Goal: Task Accomplishment & Management: Manage account settings

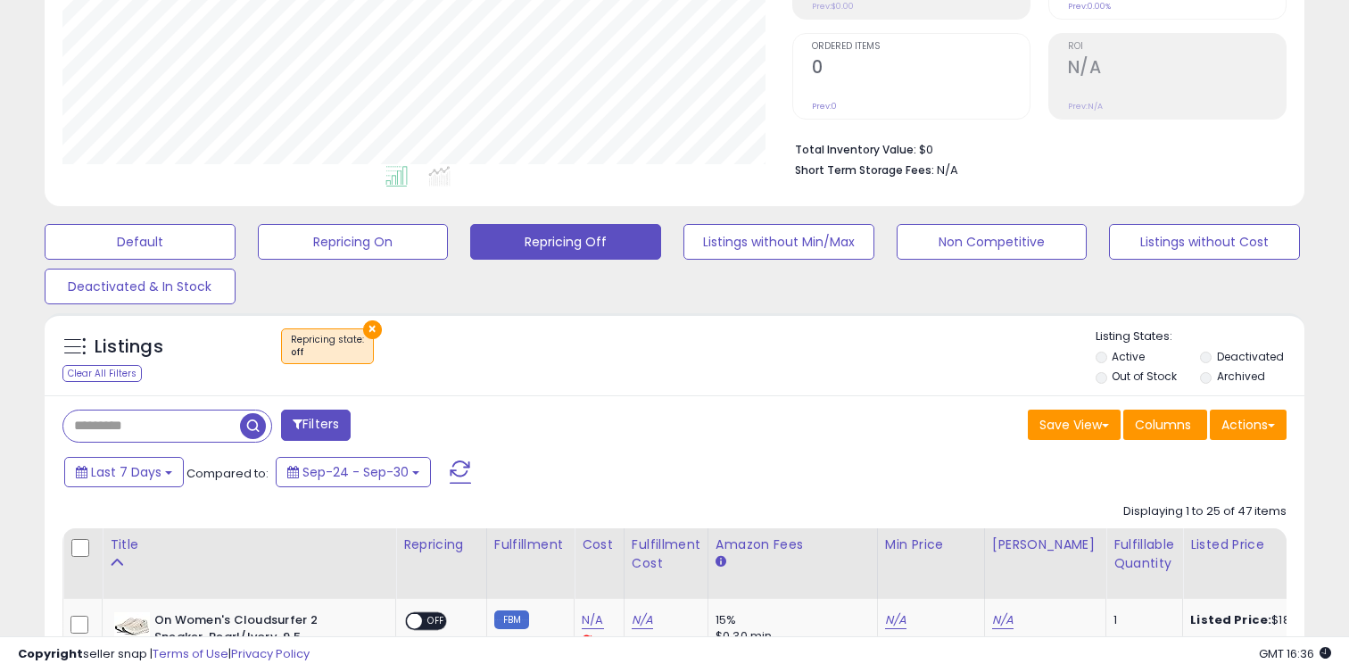
scroll to position [358, 0]
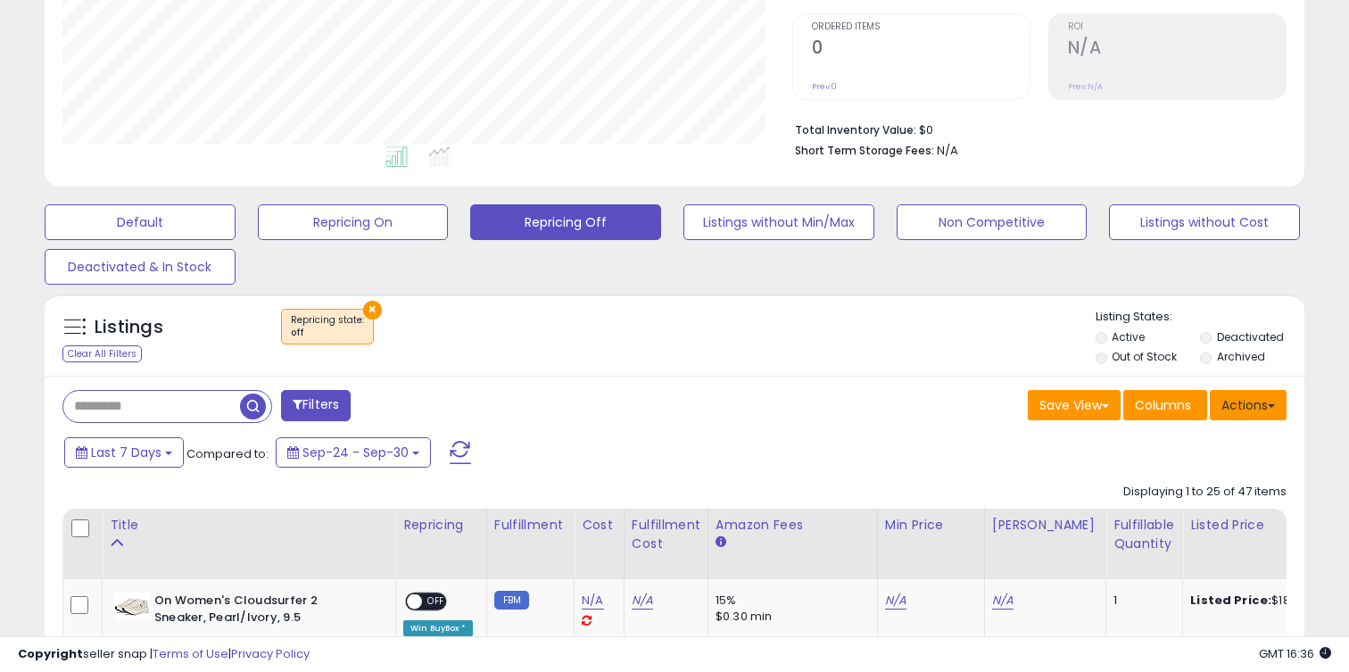
click at [1242, 403] on button "Actions" at bounding box center [1248, 405] width 77 height 30
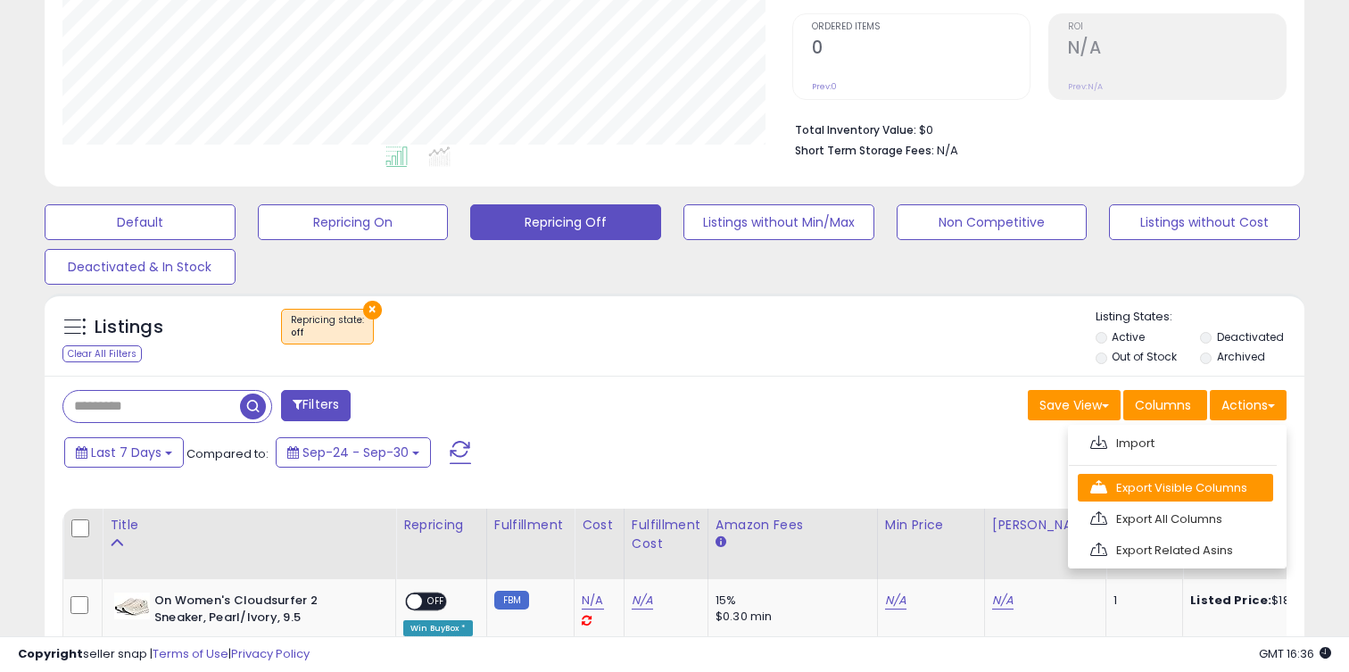
click at [1193, 484] on link "Export Visible Columns" at bounding box center [1175, 488] width 195 height 28
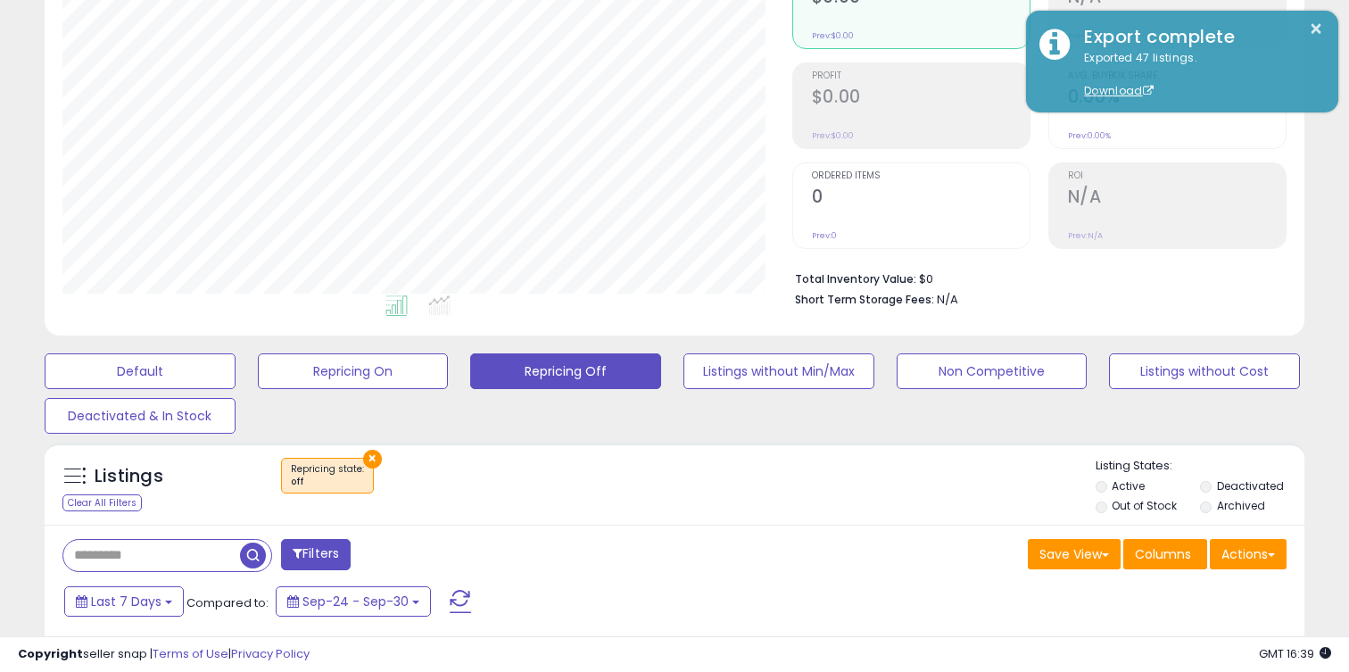
scroll to position [283, 0]
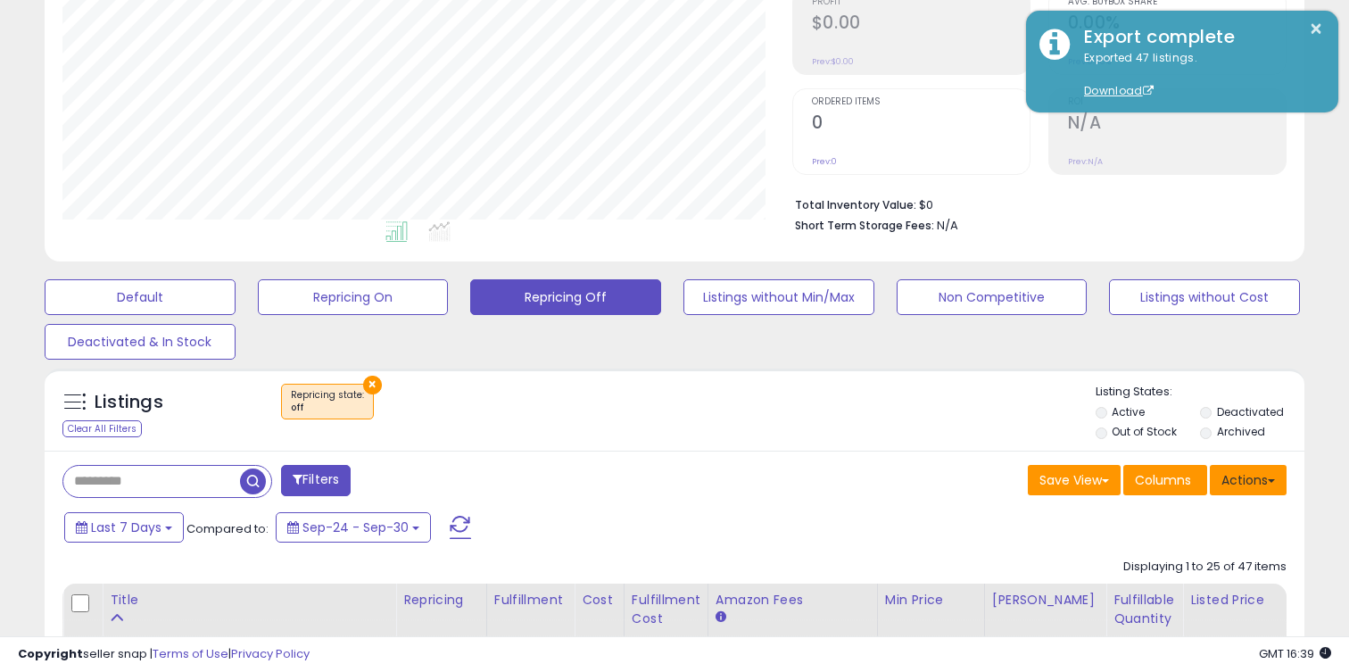
click at [1247, 468] on button "Actions" at bounding box center [1248, 480] width 77 height 30
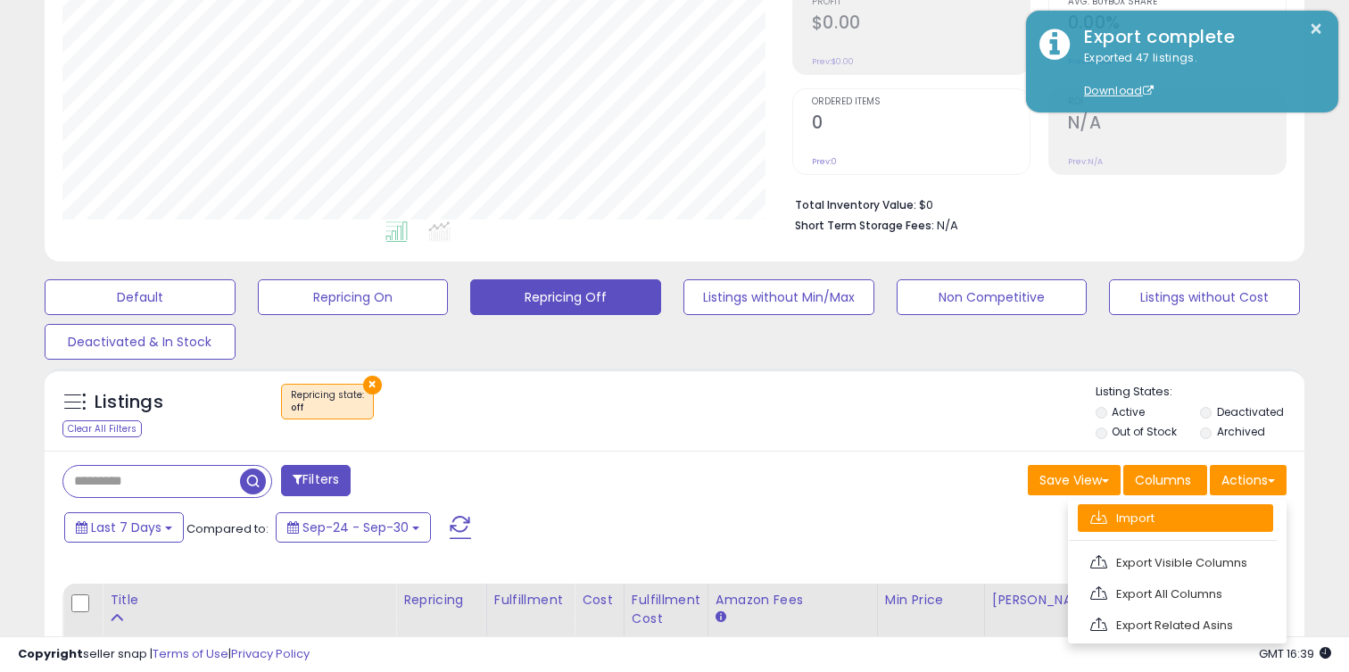
click at [1132, 515] on link "Import" at bounding box center [1175, 518] width 195 height 28
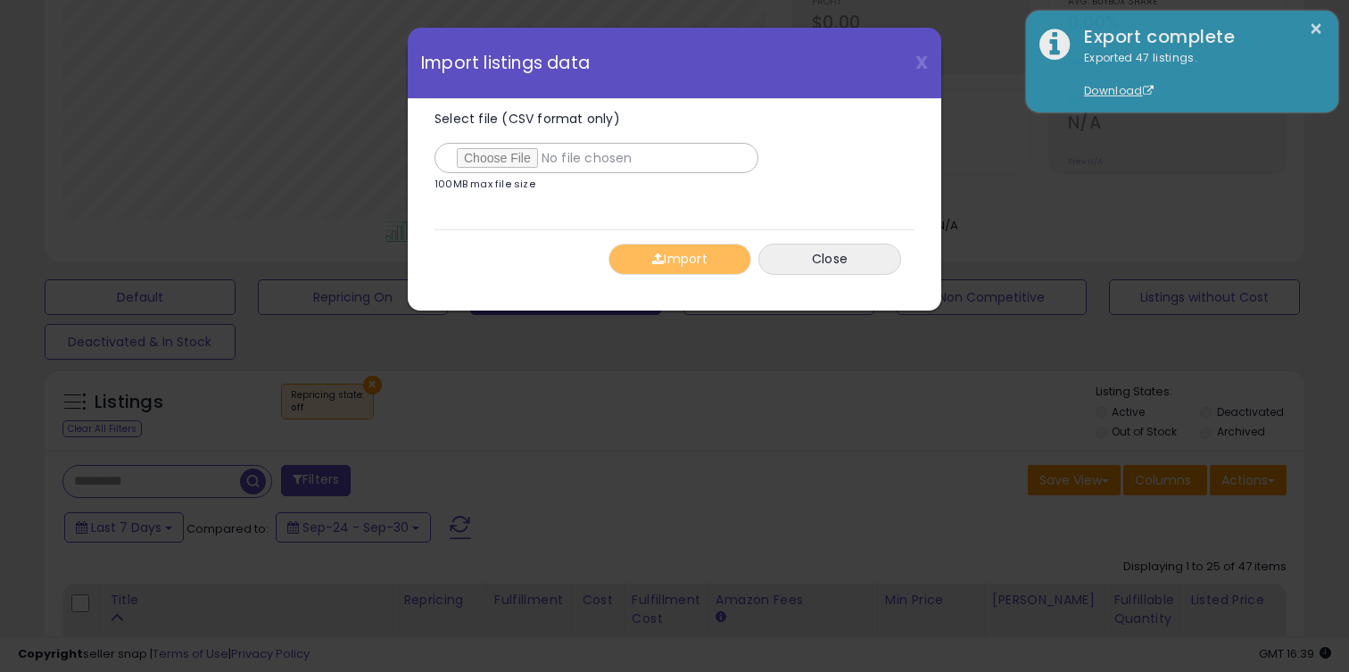
click at [486, 181] on p "100MB max file size" at bounding box center [485, 184] width 101 height 10
click at [486, 162] on input "Select file (CSV format only)" at bounding box center [597, 158] width 324 height 30
type input "**********"
click at [688, 261] on button "Import" at bounding box center [680, 259] width 143 height 31
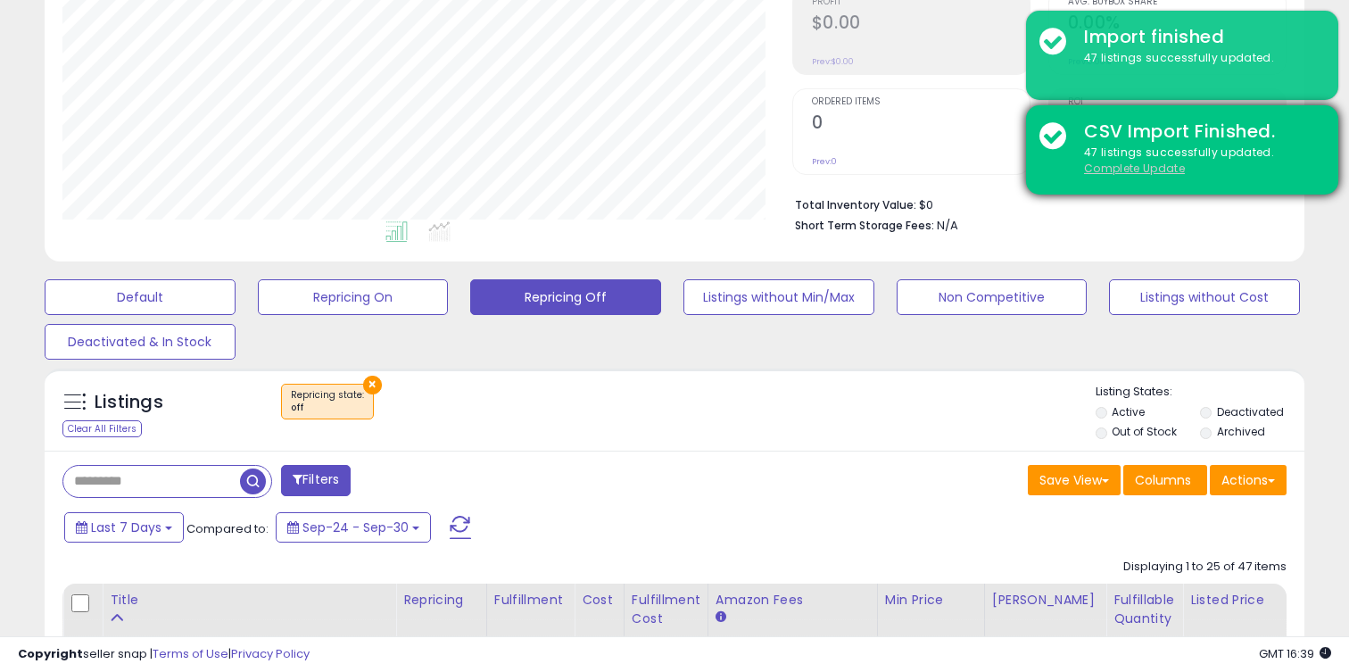
click at [1112, 167] on u "Complete Update" at bounding box center [1134, 168] width 101 height 15
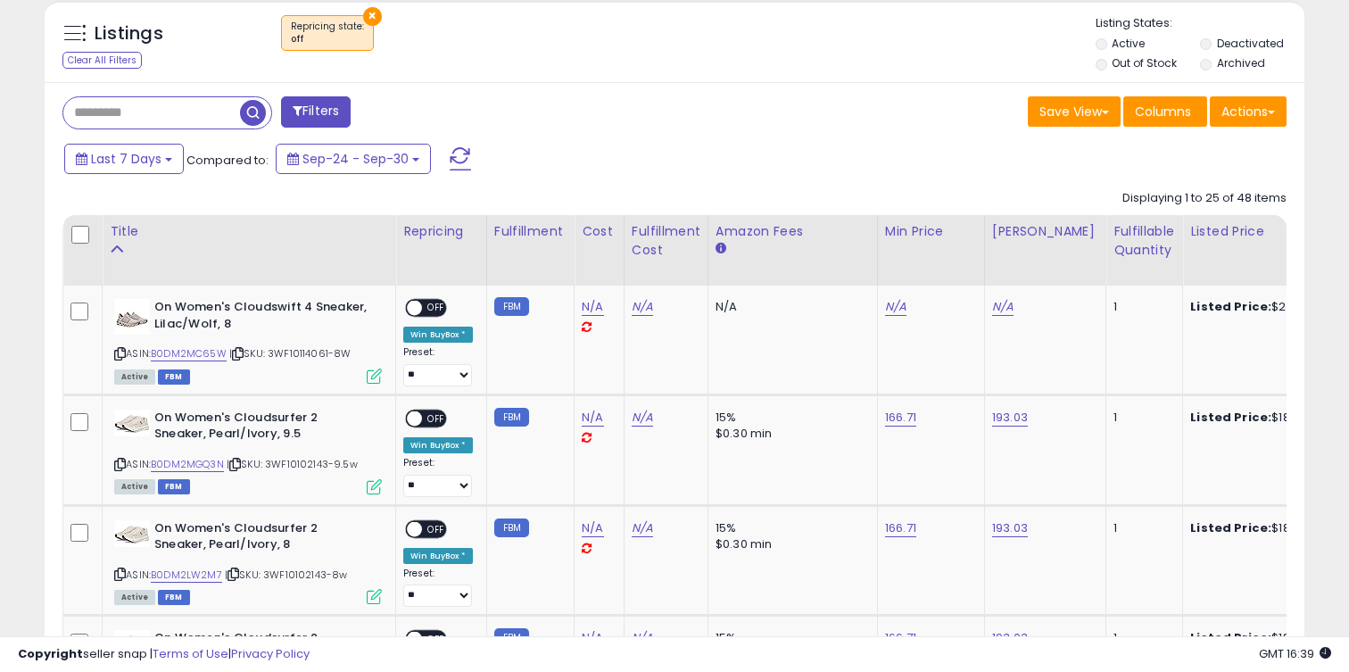
scroll to position [366, 729]
click at [70, 228] on th at bounding box center [82, 250] width 39 height 71
click at [891, 301] on link "N/A" at bounding box center [895, 307] width 21 height 18
type input "***"
click button "submit" at bounding box center [948, 262] width 30 height 27
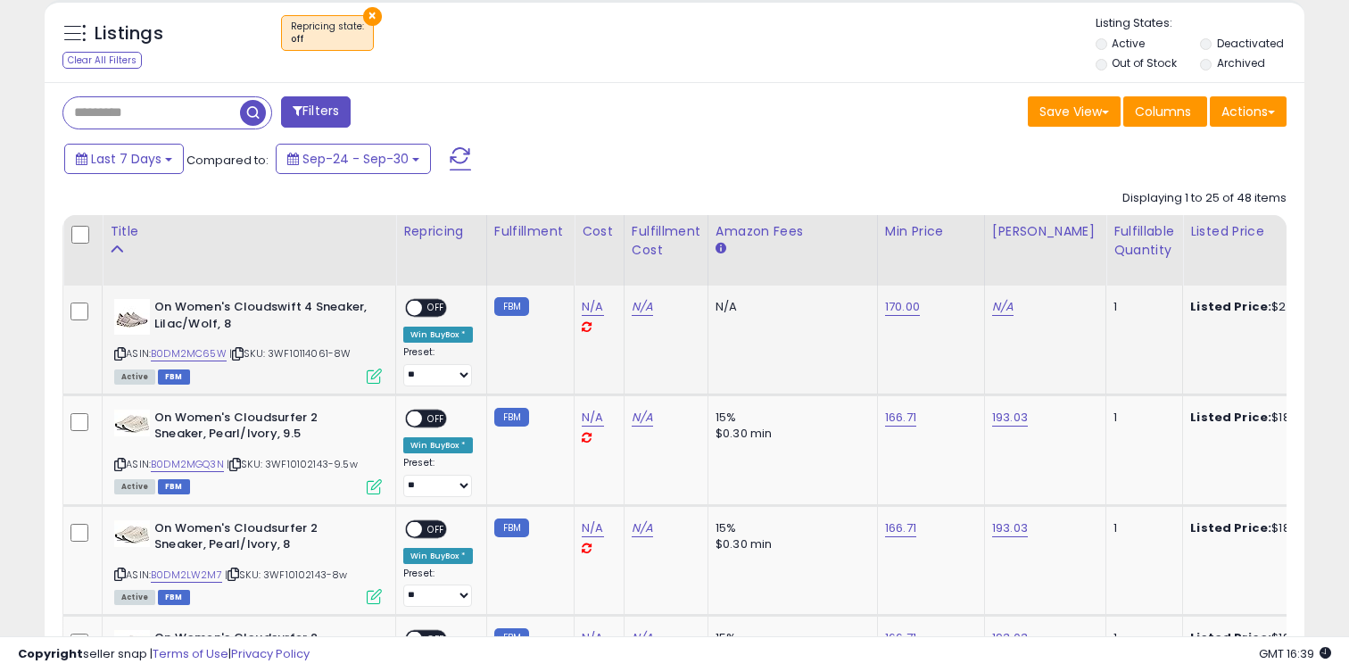
click at [984, 310] on td "N/A" at bounding box center [1044, 340] width 121 height 109
click at [992, 310] on link "N/A" at bounding box center [1002, 307] width 21 height 18
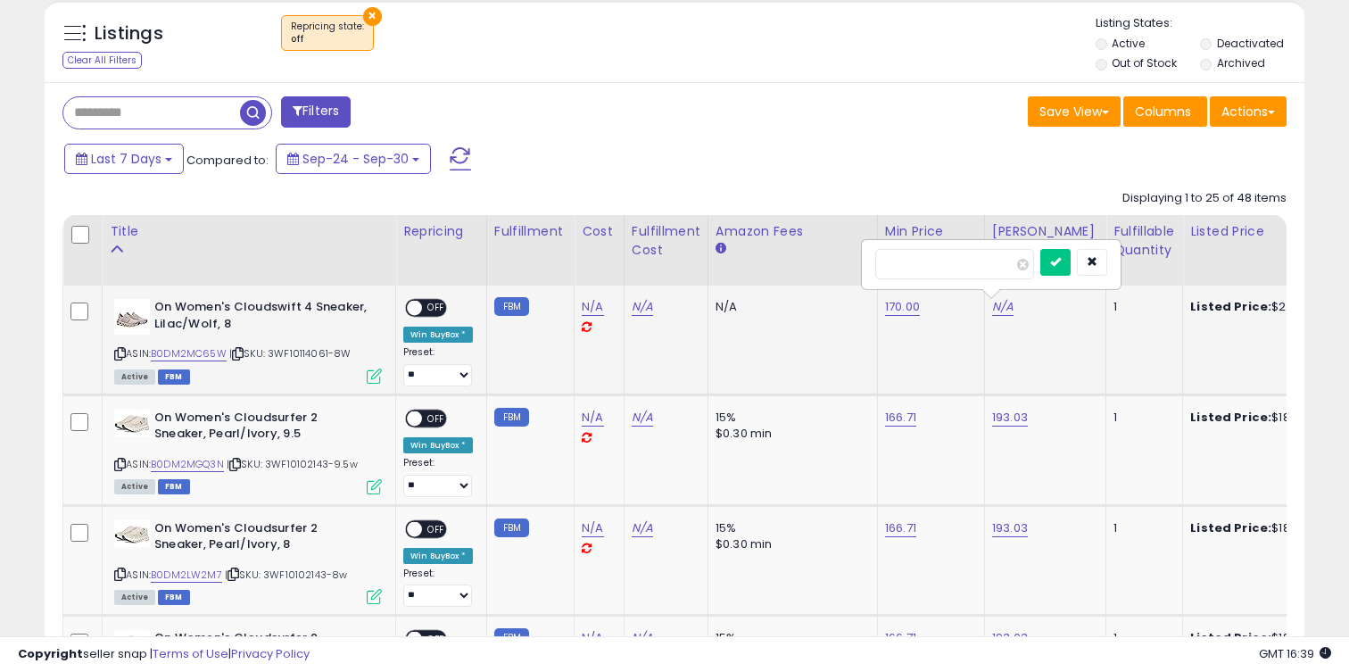
type input "***"
click button "submit" at bounding box center [1056, 262] width 30 height 27
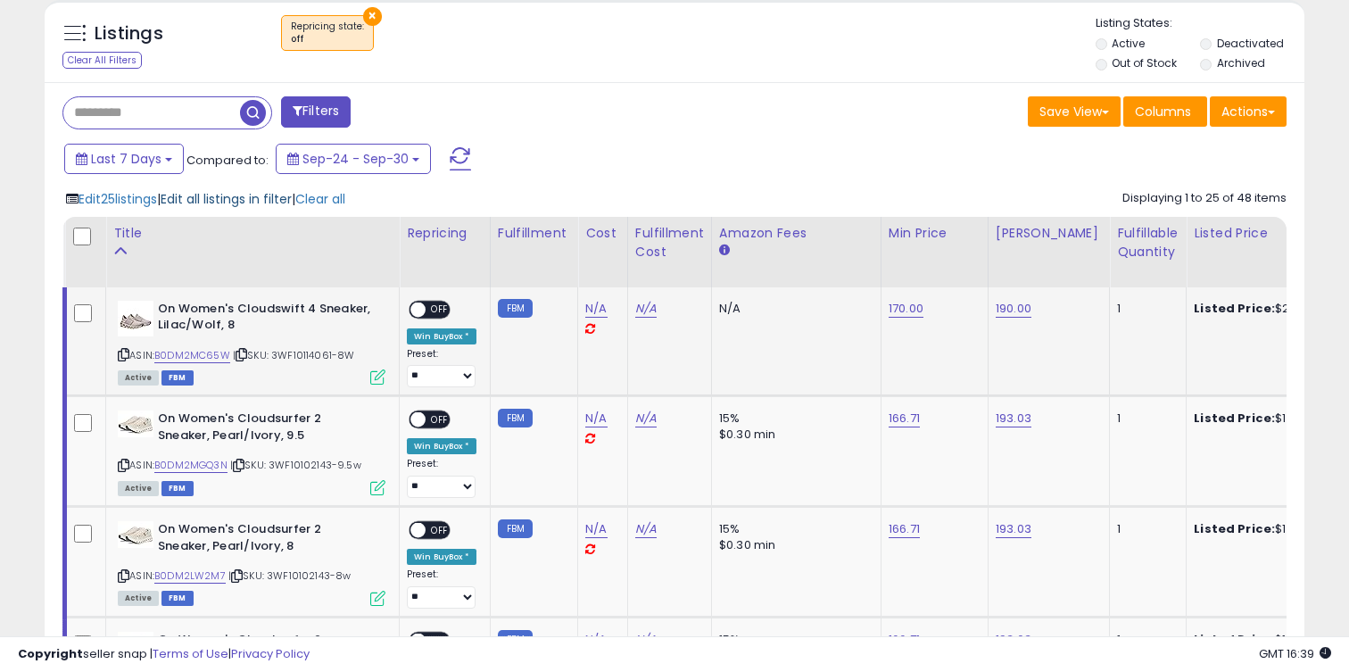
click at [242, 198] on span "Edit all listings in filter" at bounding box center [226, 199] width 131 height 18
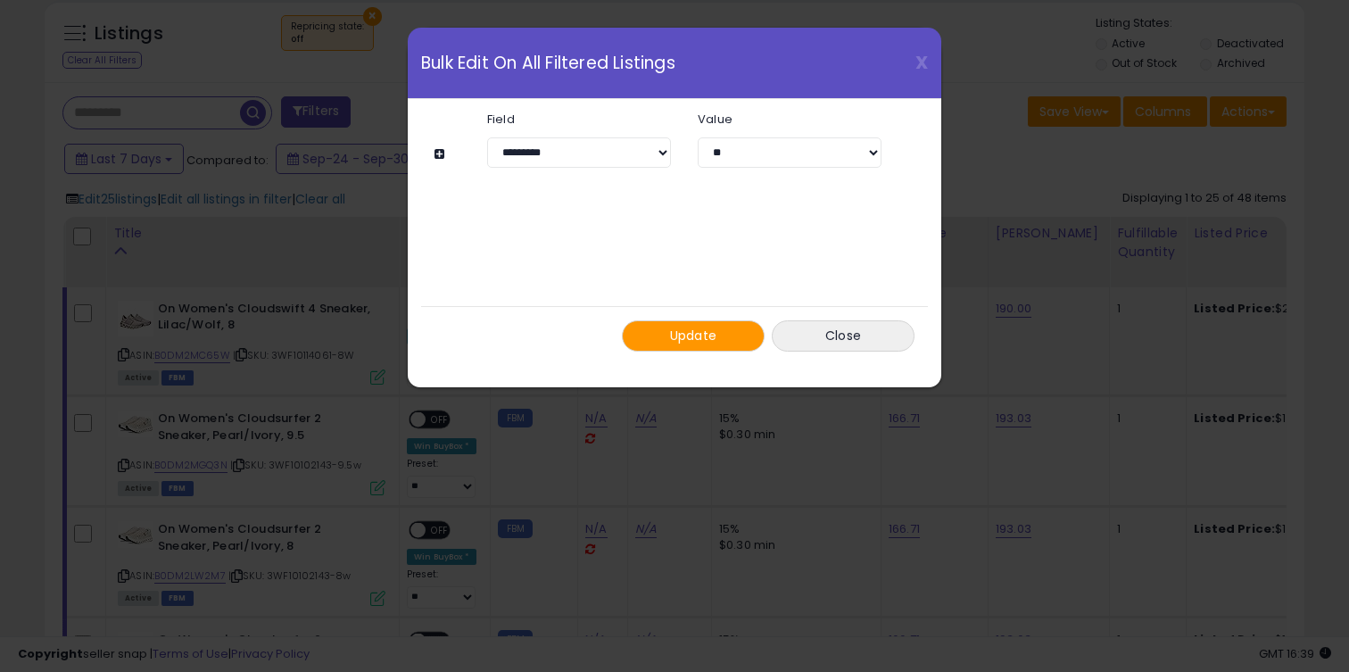
click at [439, 148] on button at bounding box center [442, 153] width 15 height 13
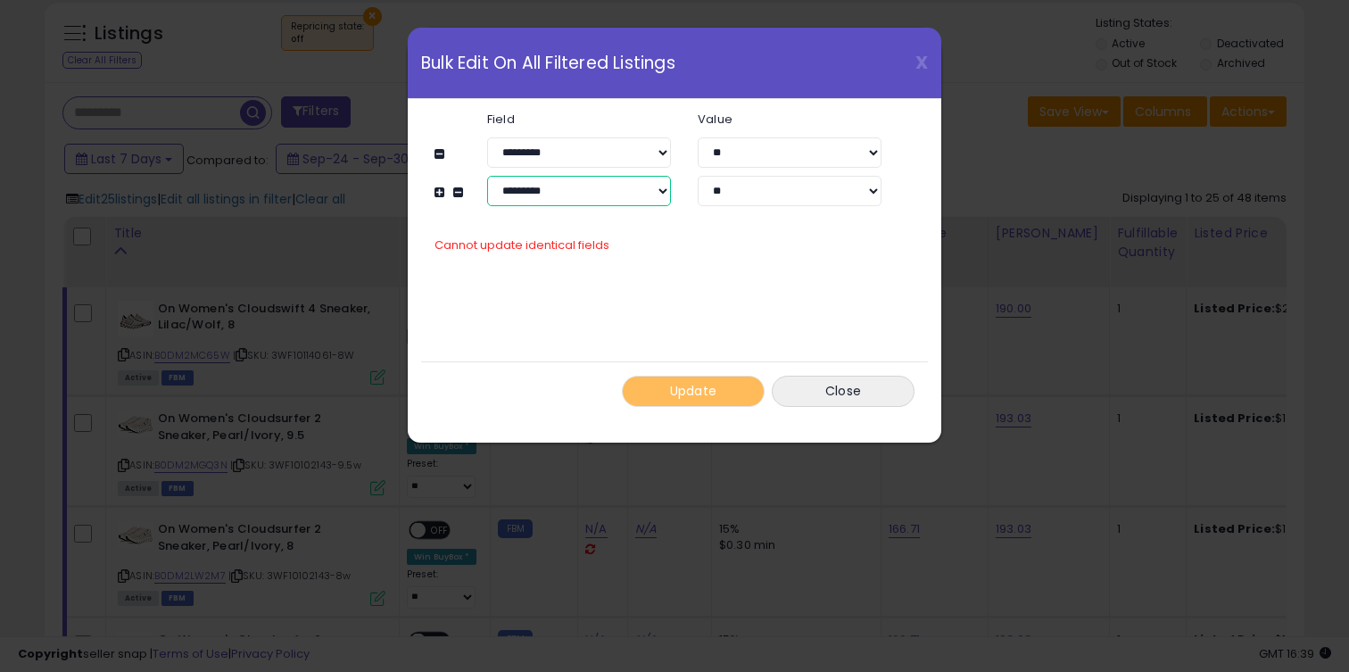
click at [610, 192] on select "**********" at bounding box center [579, 191] width 184 height 30
select select "**********"
click at [487, 176] on select "**********" at bounding box center [579, 191] width 184 height 30
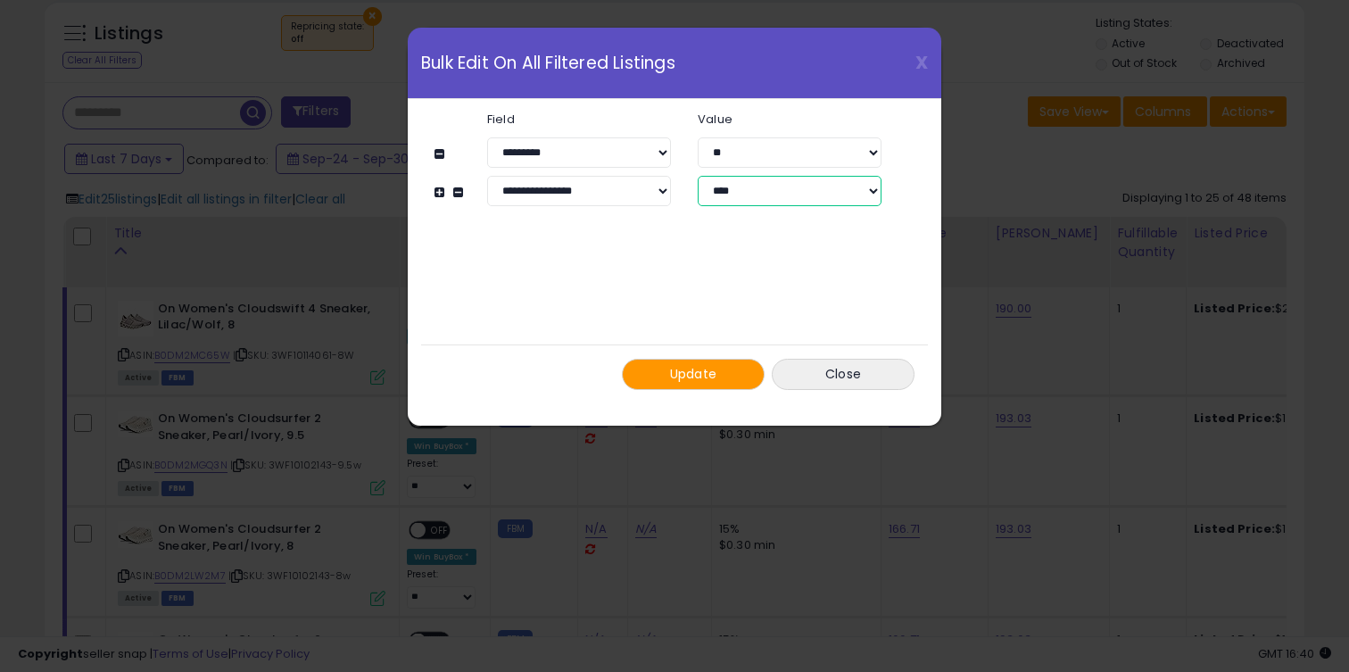
click at [742, 194] on select "**** **" at bounding box center [790, 191] width 184 height 30
select select "*****"
click at [698, 176] on select "**** **" at bounding box center [790, 191] width 184 height 30
click at [713, 372] on span "Update" at bounding box center [693, 374] width 47 height 18
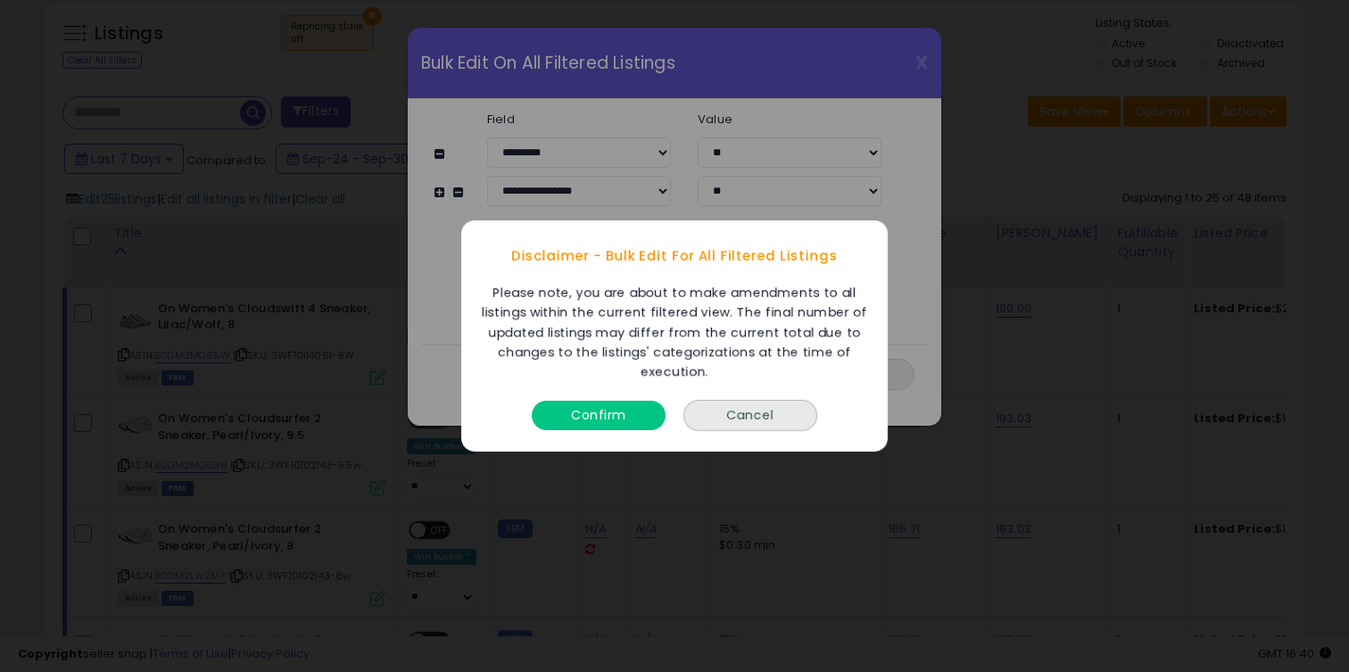
click at [601, 408] on button "Confirm" at bounding box center [599, 415] width 134 height 29
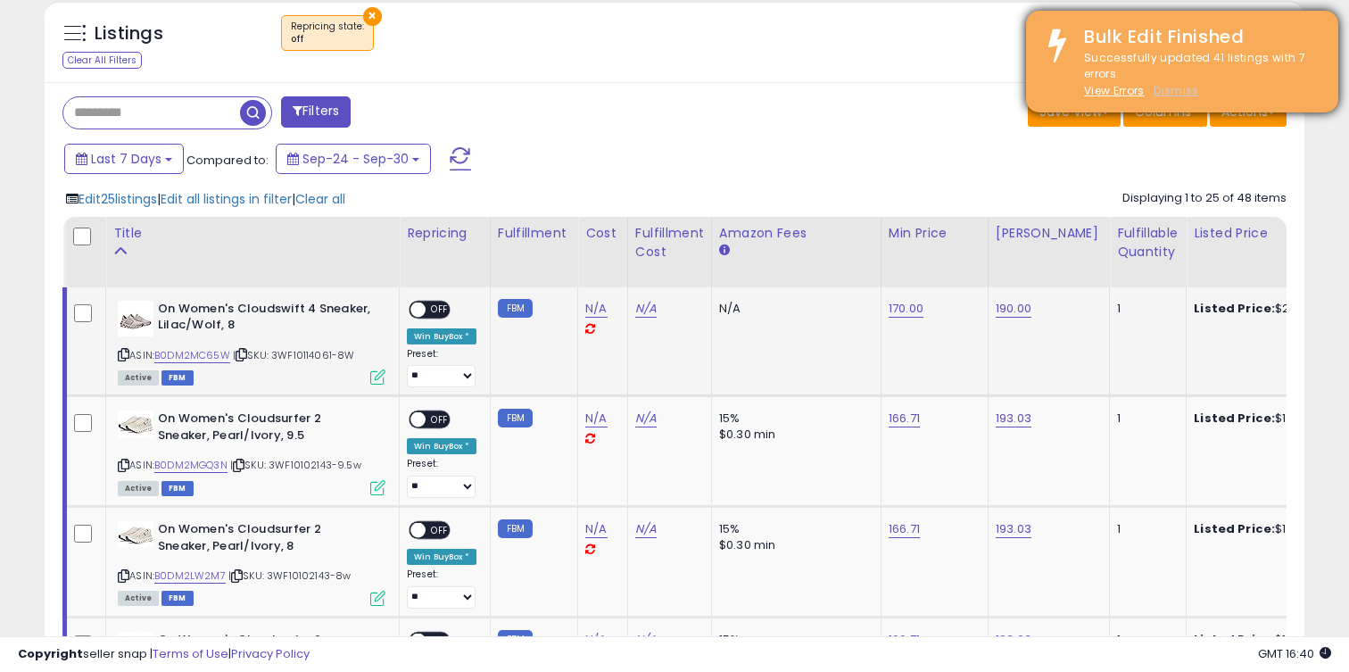
click at [1164, 93] on u "Dismiss" at bounding box center [1176, 90] width 45 height 15
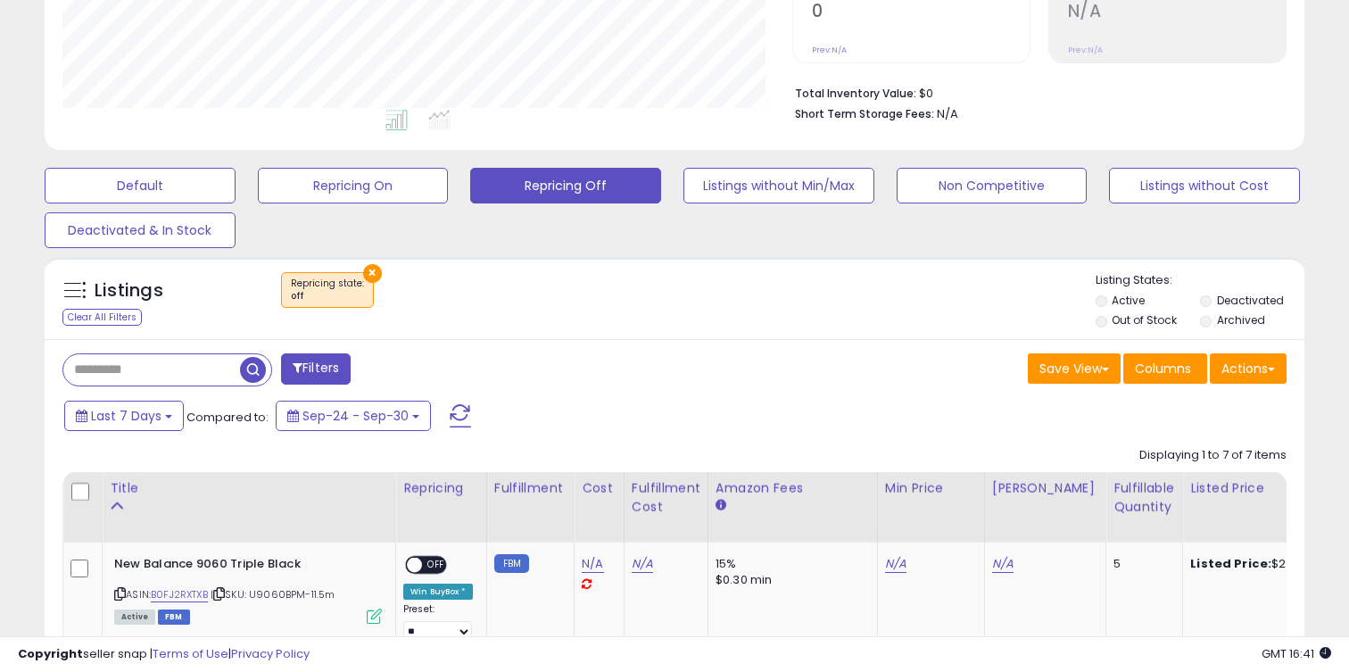
scroll to position [383, 0]
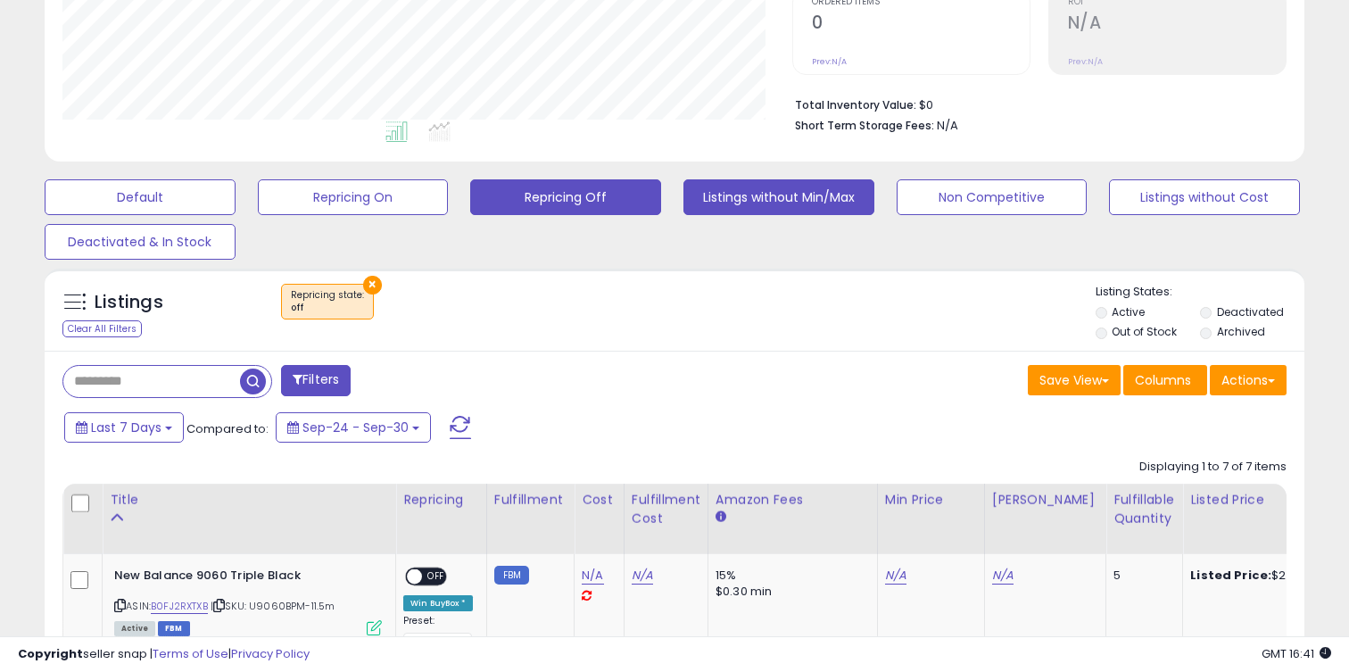
click at [760, 210] on button "Listings without Min/Max" at bounding box center [779, 197] width 191 height 36
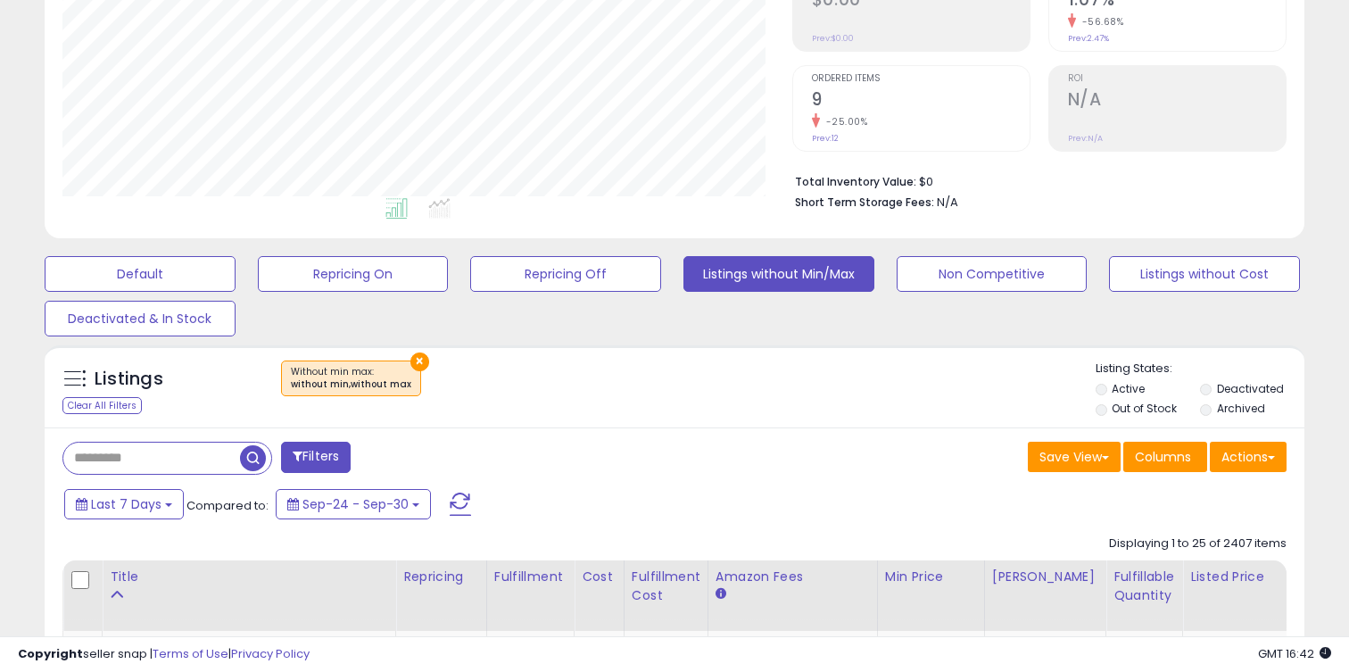
scroll to position [344, 0]
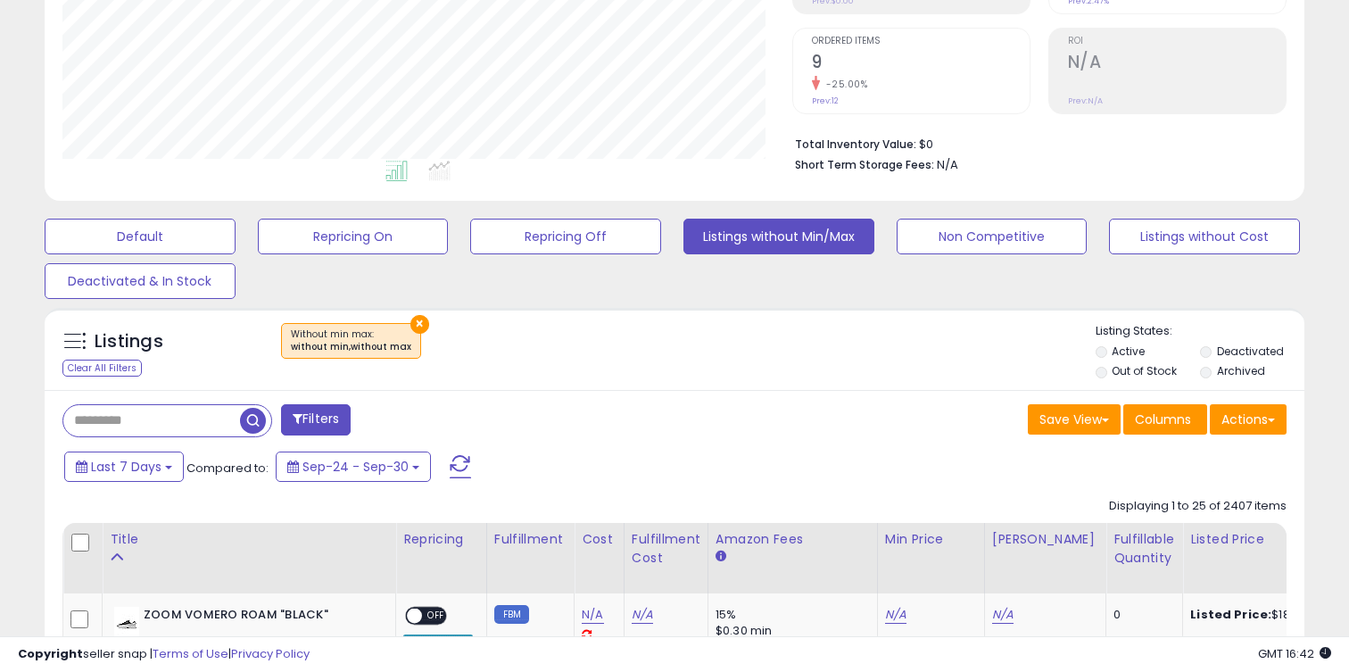
click at [1144, 373] on label "Out of Stock" at bounding box center [1144, 370] width 65 height 15
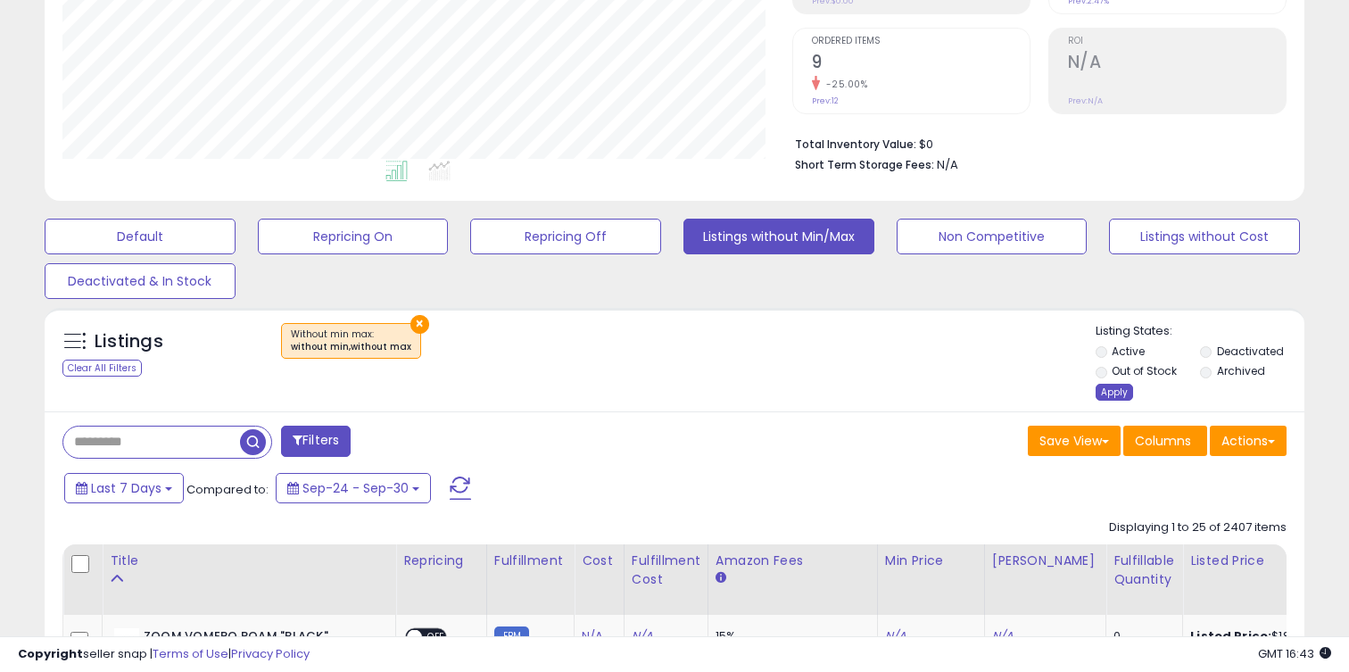
click at [1109, 386] on div "Apply" at bounding box center [1114, 392] width 37 height 17
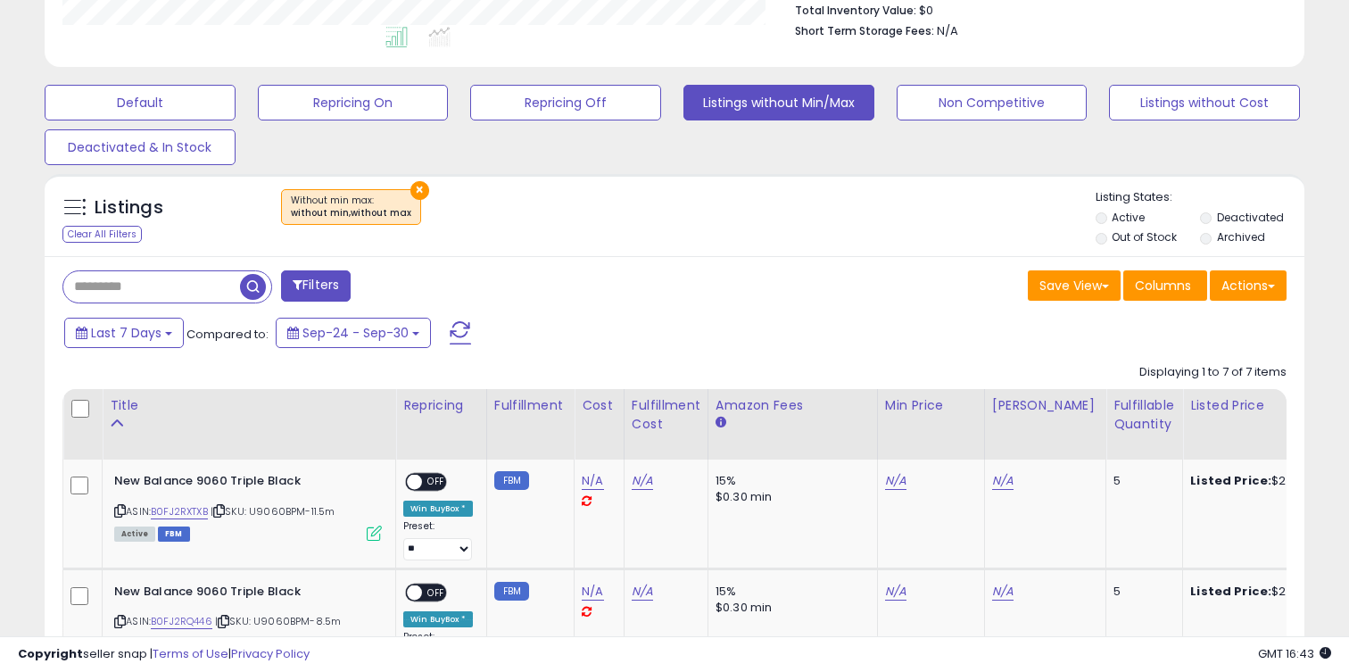
scroll to position [478, 0]
click at [1023, 75] on div "Default Repricing On Repricing Off Listings without Min/Max Non Competitive Lis…" at bounding box center [674, 119] width 1305 height 89
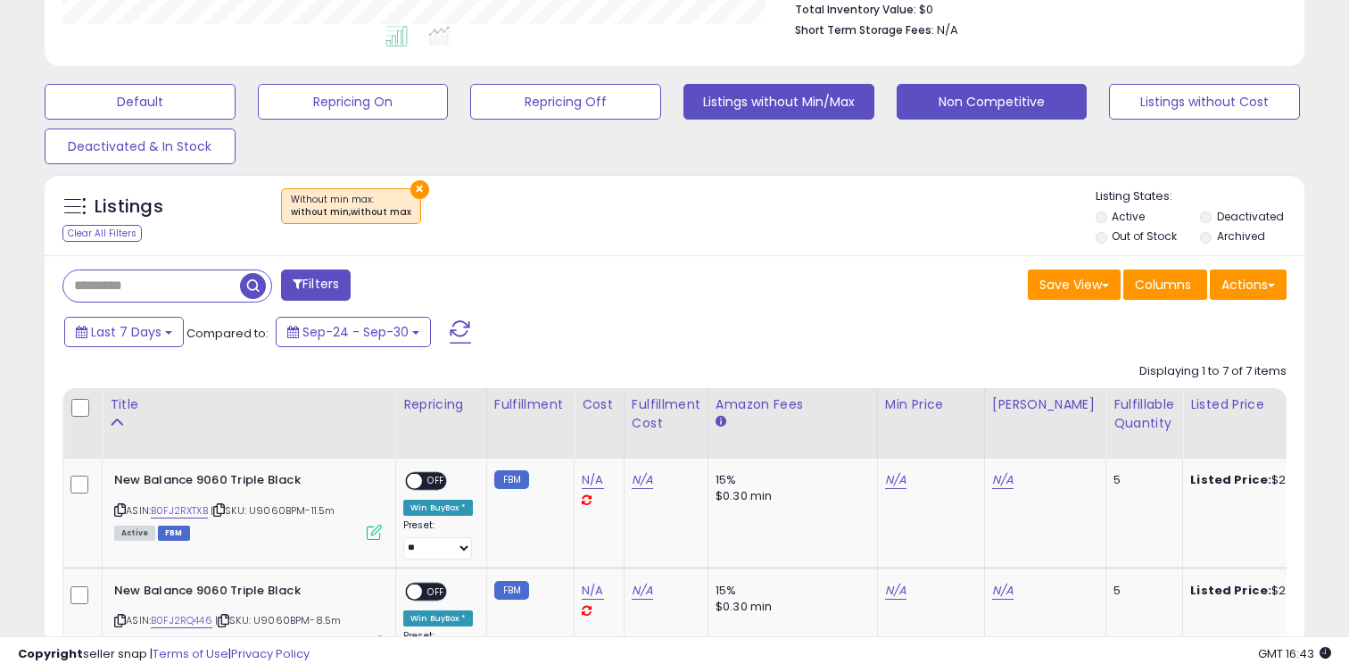
click at [1021, 89] on button "Non Competitive" at bounding box center [992, 102] width 191 height 36
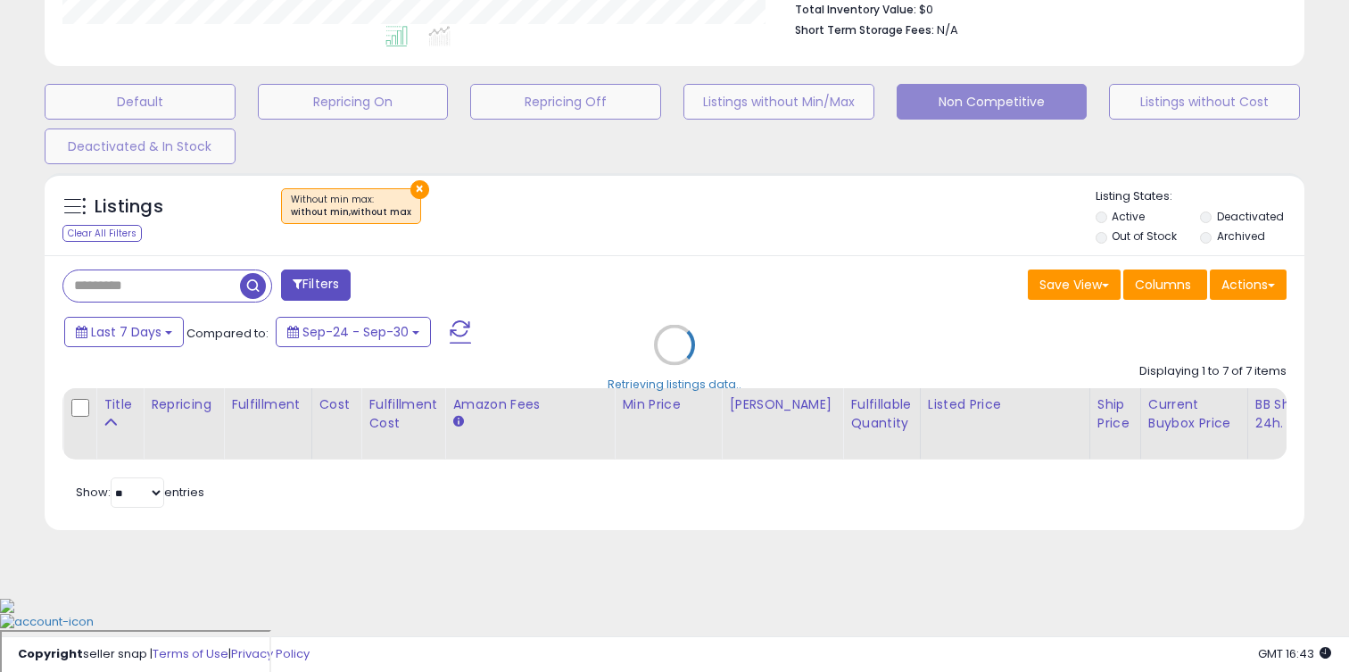
scroll to position [403, 0]
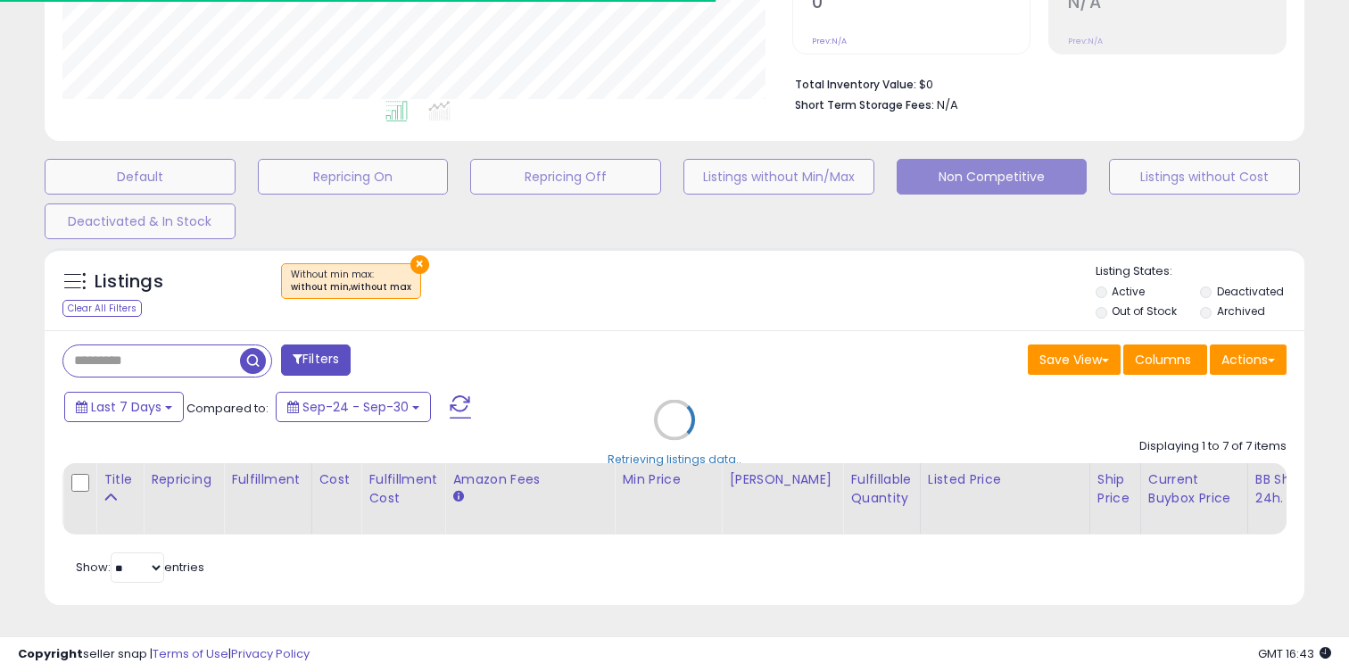
click at [752, 300] on div "Retrieving listings data.." at bounding box center [674, 433] width 1287 height 388
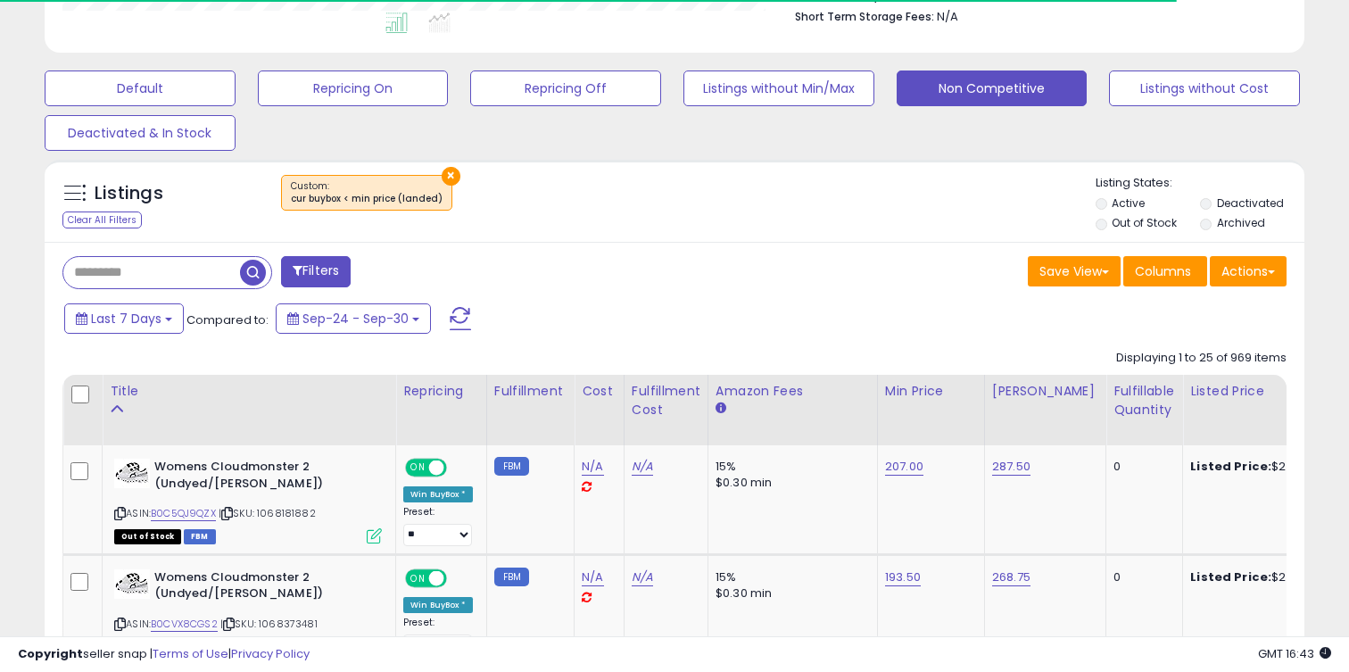
scroll to position [494, 0]
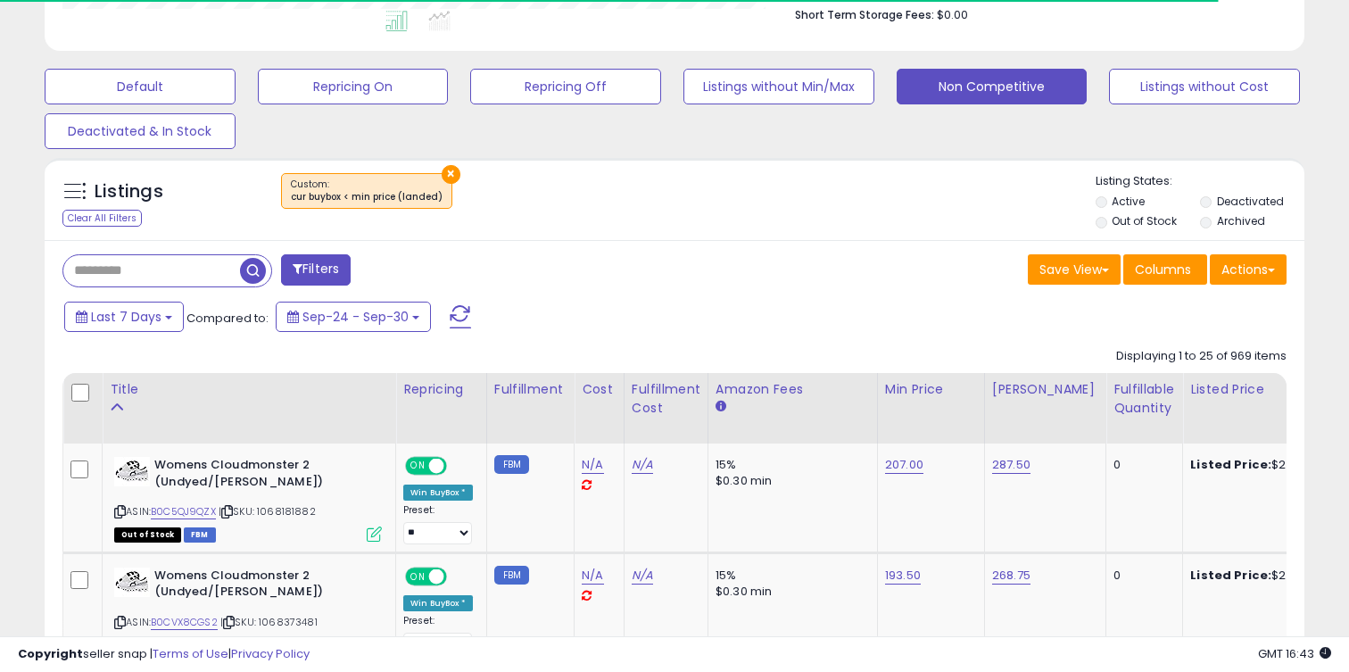
click at [1161, 224] on label "Out of Stock" at bounding box center [1144, 220] width 65 height 15
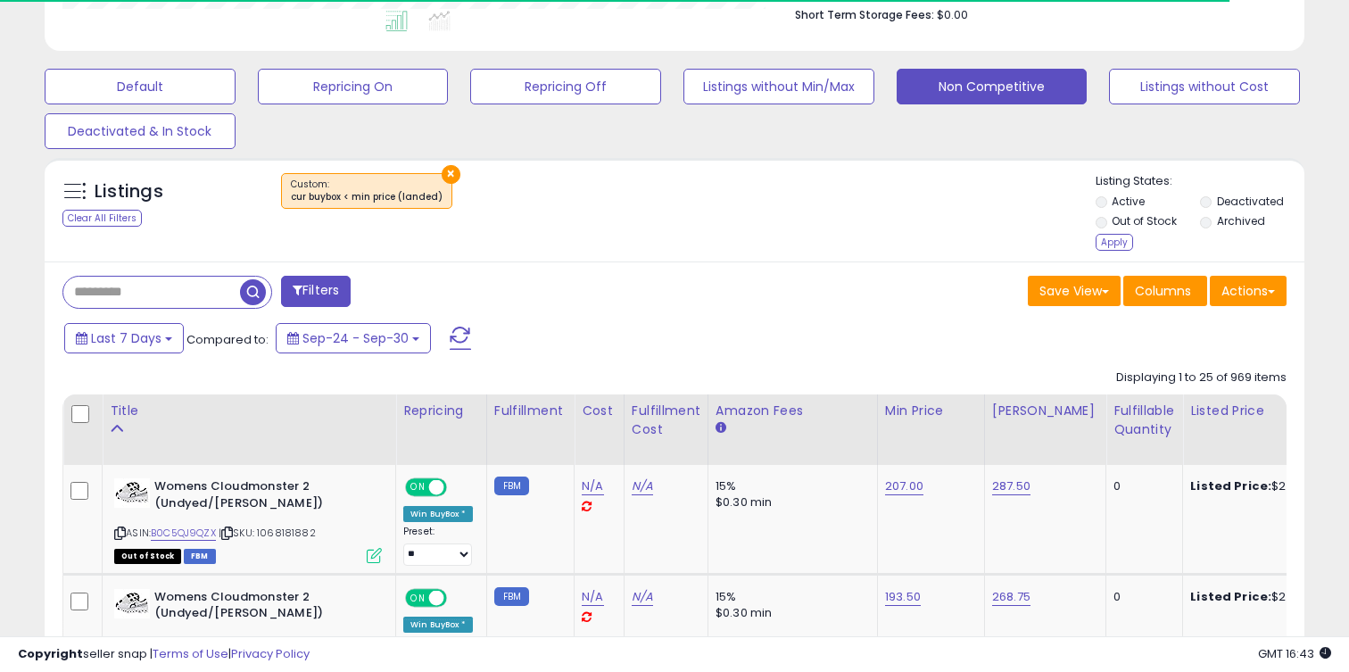
click at [1228, 185] on p "Listing States:" at bounding box center [1201, 181] width 210 height 17
click at [1228, 191] on div "Listing States: Active Deactivated Out of Stock Archived Apply" at bounding box center [1201, 214] width 210 height 82
click at [1224, 197] on label "Deactivated" at bounding box center [1250, 201] width 67 height 15
click at [1121, 247] on div "Apply" at bounding box center [1114, 242] width 37 height 17
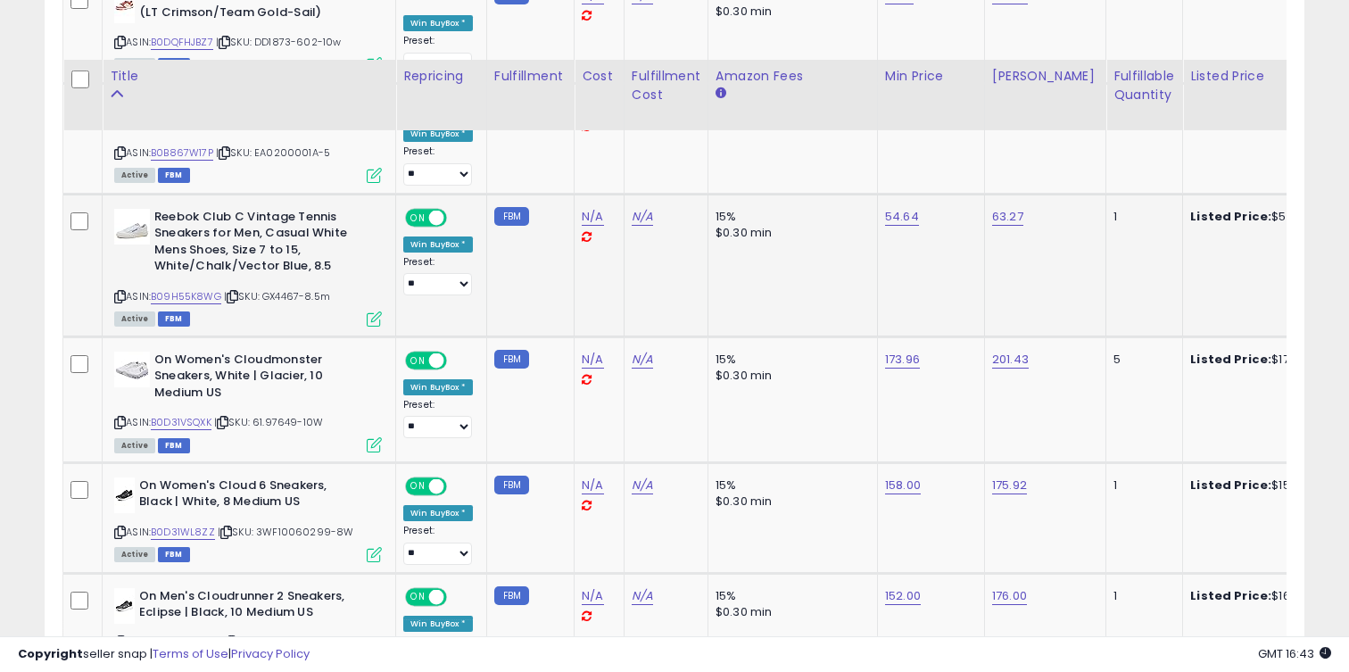
scroll to position [1080, 0]
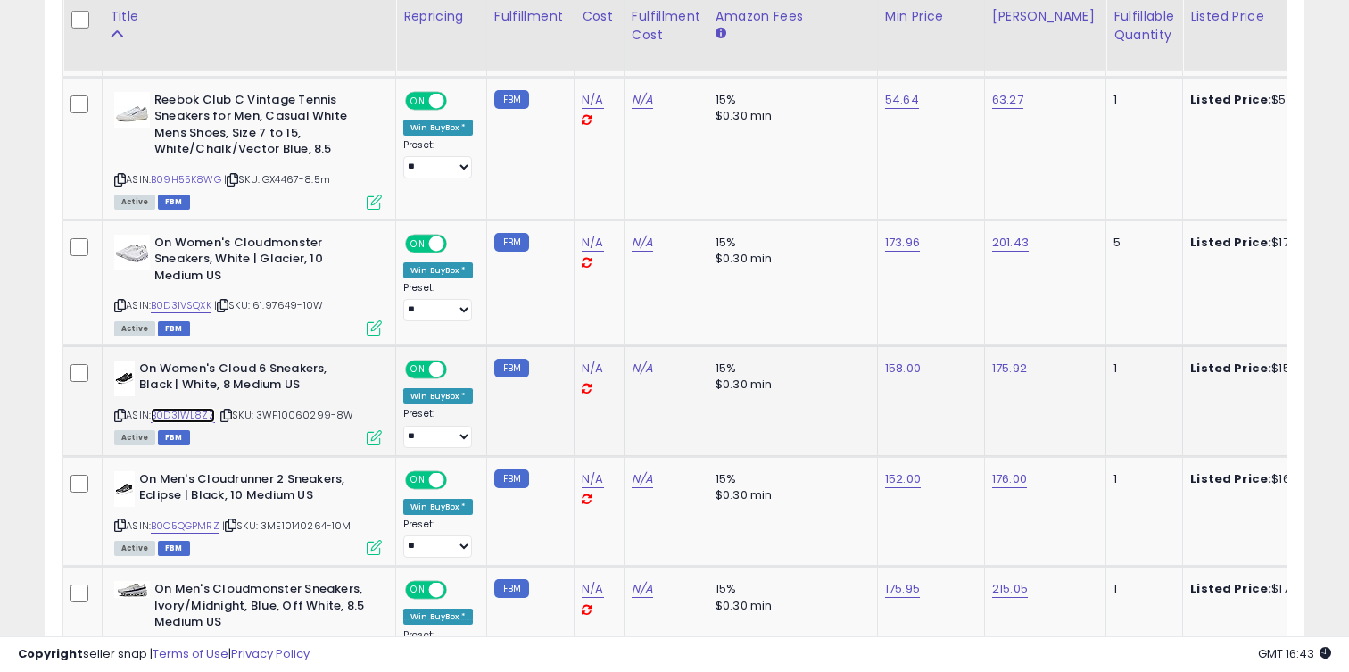
click at [187, 413] on link "B0D31WL8ZZ" at bounding box center [183, 415] width 64 height 15
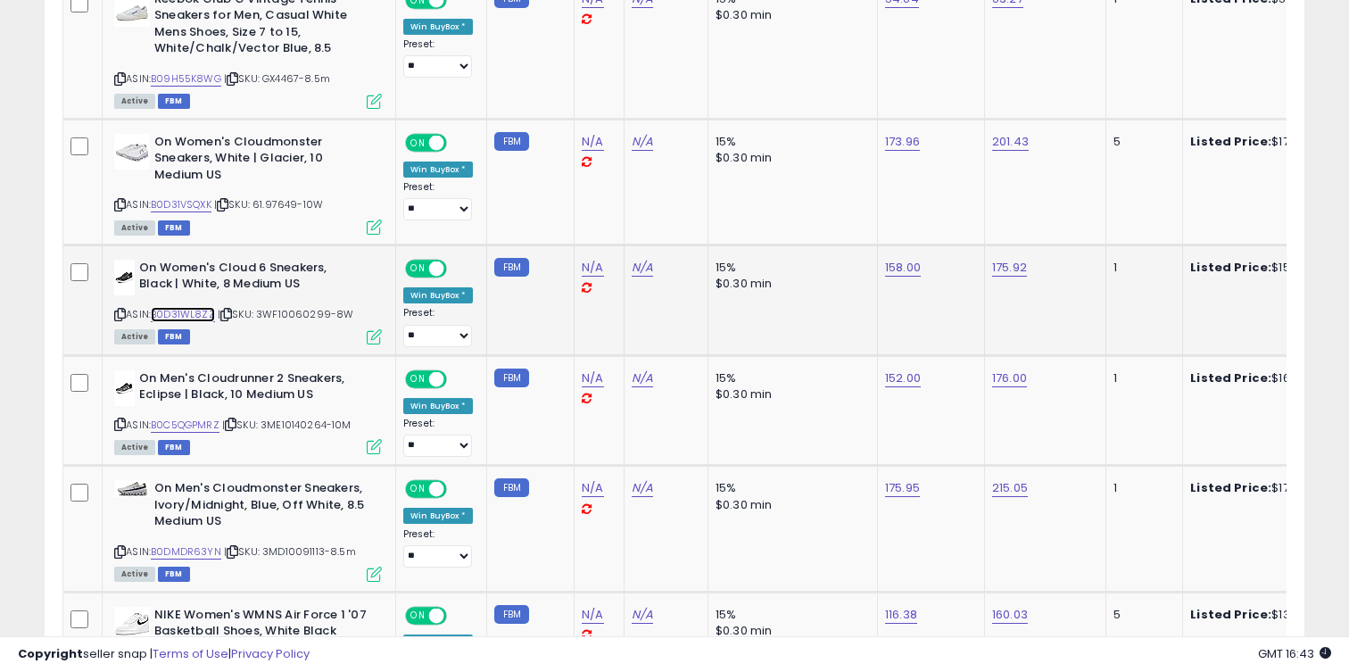
scroll to position [1537, 0]
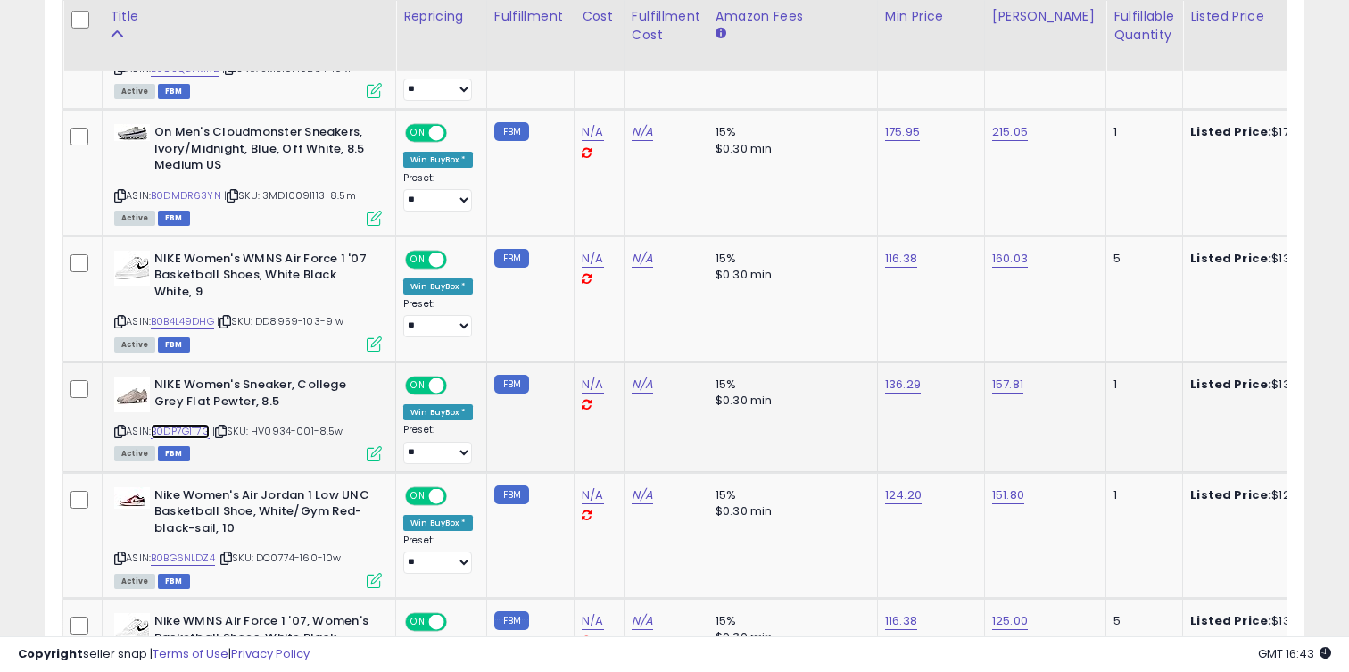
click at [192, 430] on link "B0DP7G1T7G" at bounding box center [180, 431] width 59 height 15
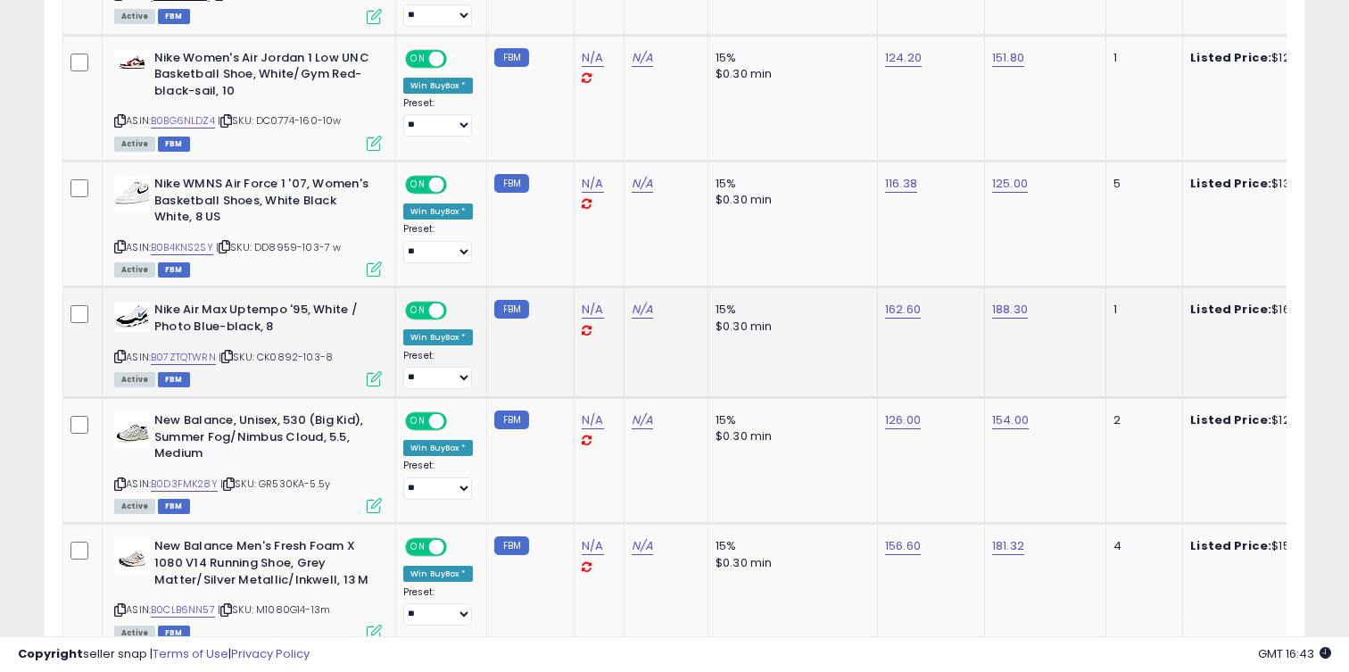
scroll to position [1987, 0]
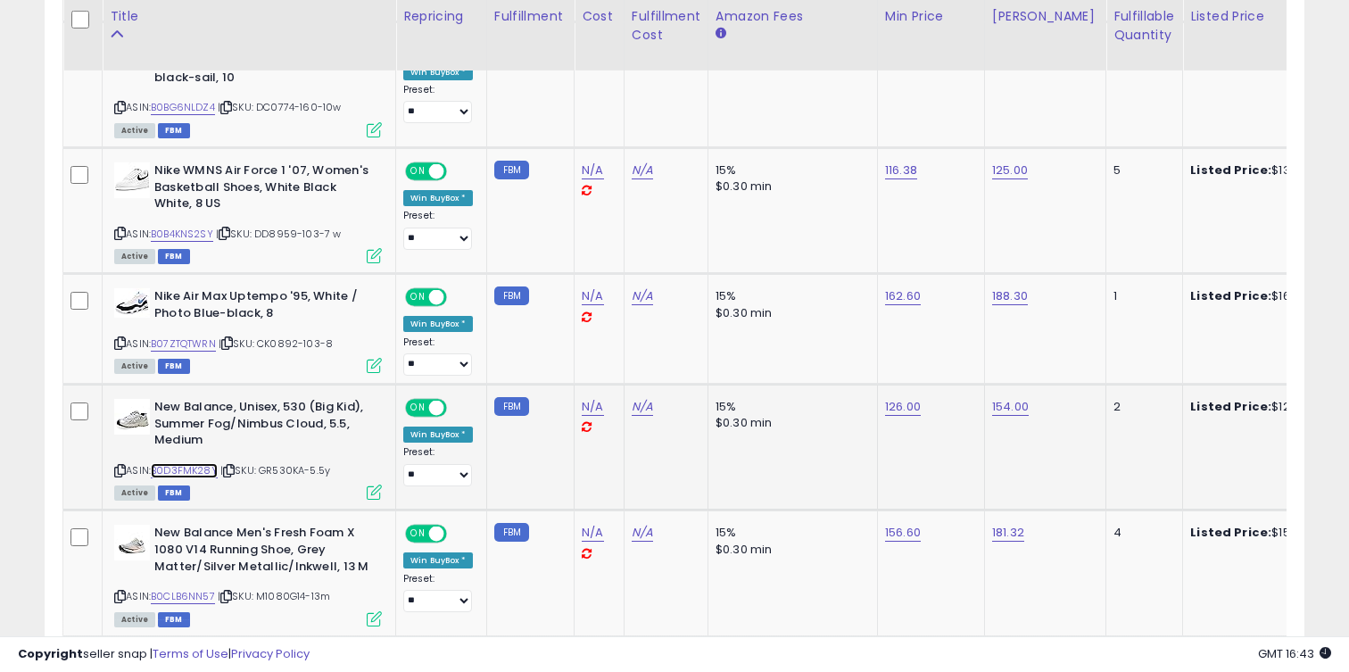
click at [198, 468] on link "B0D3FMK28Y" at bounding box center [184, 470] width 67 height 15
click at [885, 402] on link "126.00" at bounding box center [903, 407] width 36 height 18
type input "**"
click button "submit" at bounding box center [956, 362] width 30 height 27
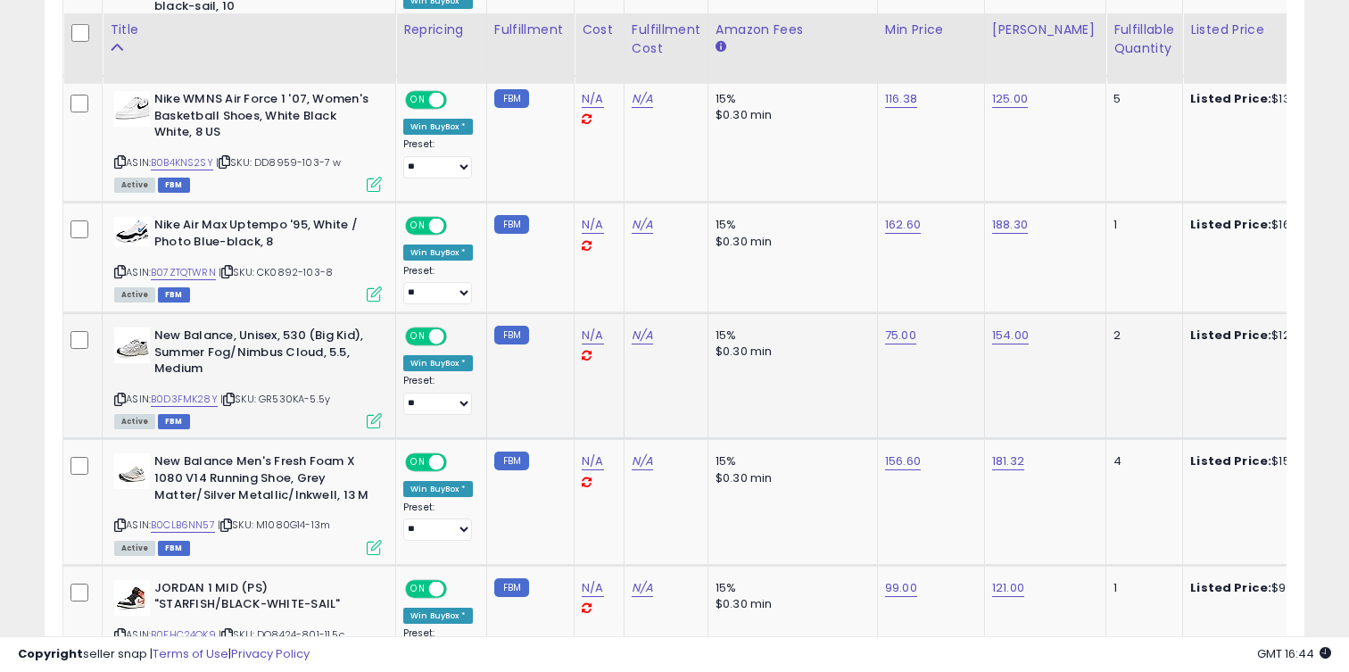
scroll to position [2072, 0]
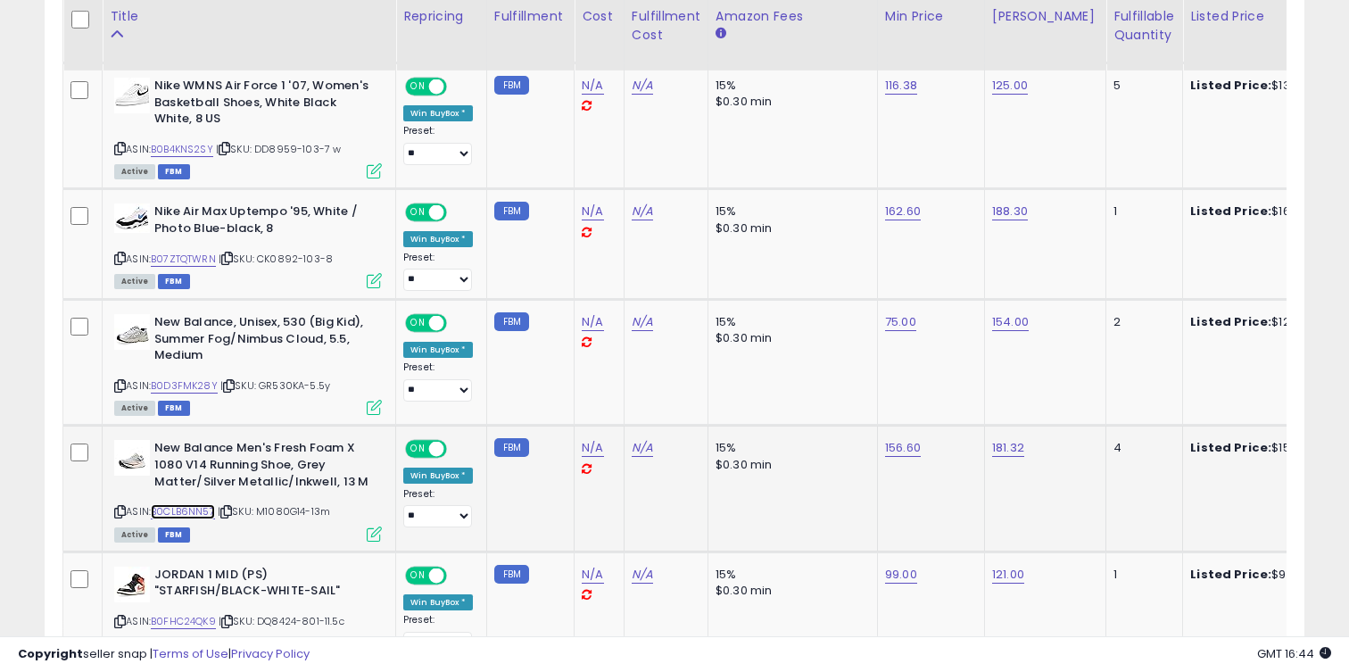
click at [196, 512] on link "B0CLB6NN57" at bounding box center [183, 511] width 64 height 15
click at [908, 447] on link "156.60" at bounding box center [903, 448] width 36 height 18
type input "***"
click button "submit" at bounding box center [956, 404] width 30 height 27
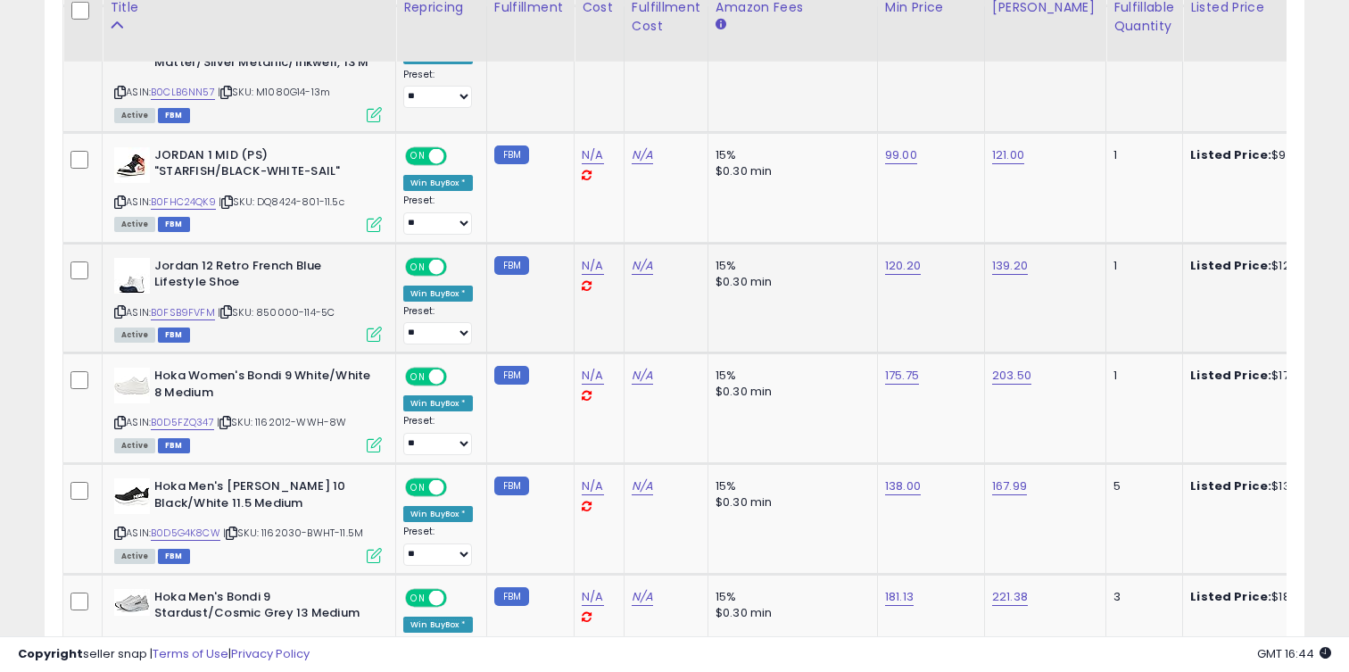
scroll to position [2497, 0]
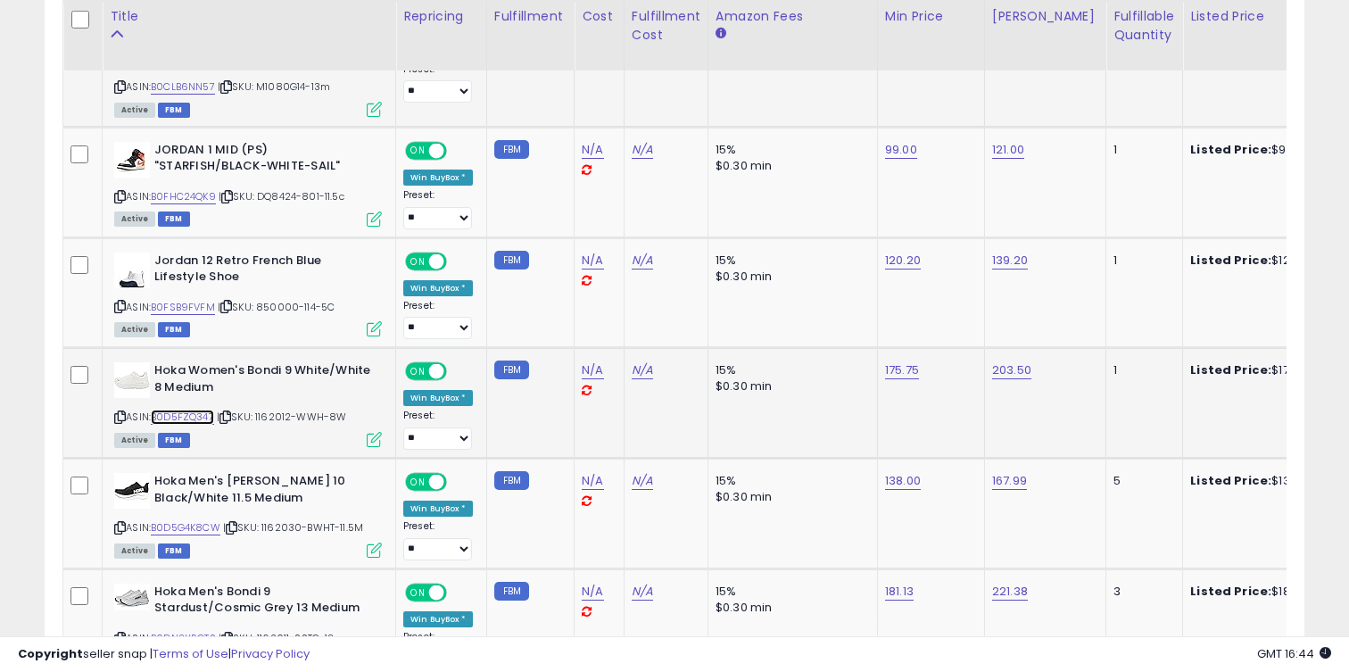
click at [199, 419] on link "B0D5FZQ347" at bounding box center [182, 417] width 63 height 15
click at [896, 377] on link "175.75" at bounding box center [902, 370] width 34 height 18
type input "***"
click button "submit" at bounding box center [955, 325] width 30 height 27
click at [169, 309] on link "B0FSB9FVFM" at bounding box center [183, 307] width 64 height 15
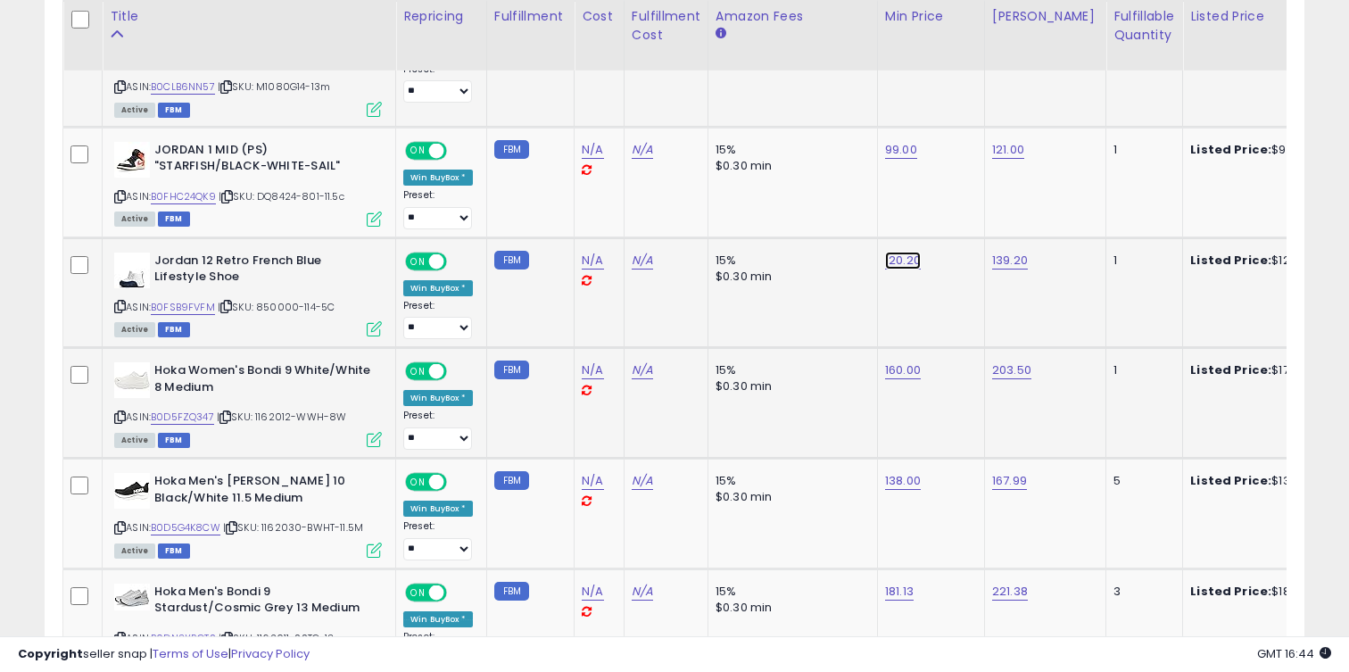
click at [889, 265] on link "120.20" at bounding box center [903, 261] width 36 height 18
type input "**"
click button "submit" at bounding box center [955, 216] width 30 height 27
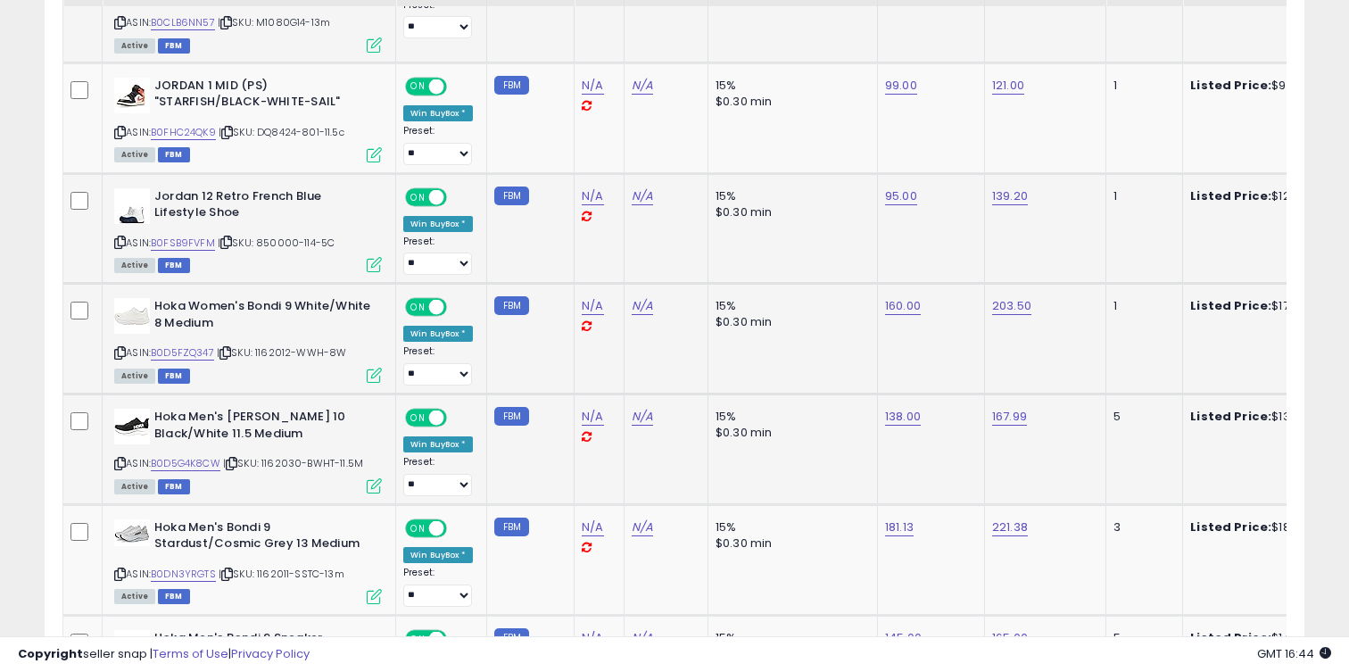
scroll to position [2568, 0]
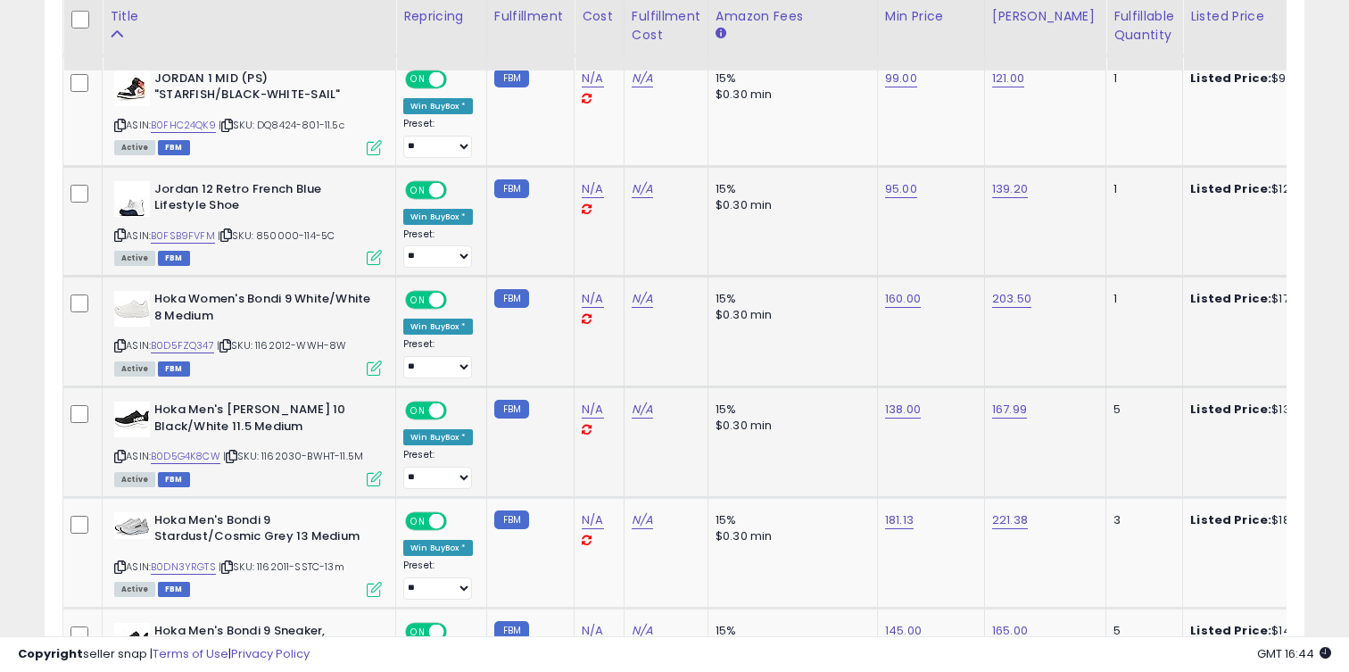
click at [180, 447] on div "ASIN: B0D5G4K8CW | SKU: 1162030-BWHT-11.5M Active FBM" at bounding box center [248, 443] width 268 height 83
click at [183, 452] on link "B0D5G4K8CW" at bounding box center [186, 456] width 70 height 15
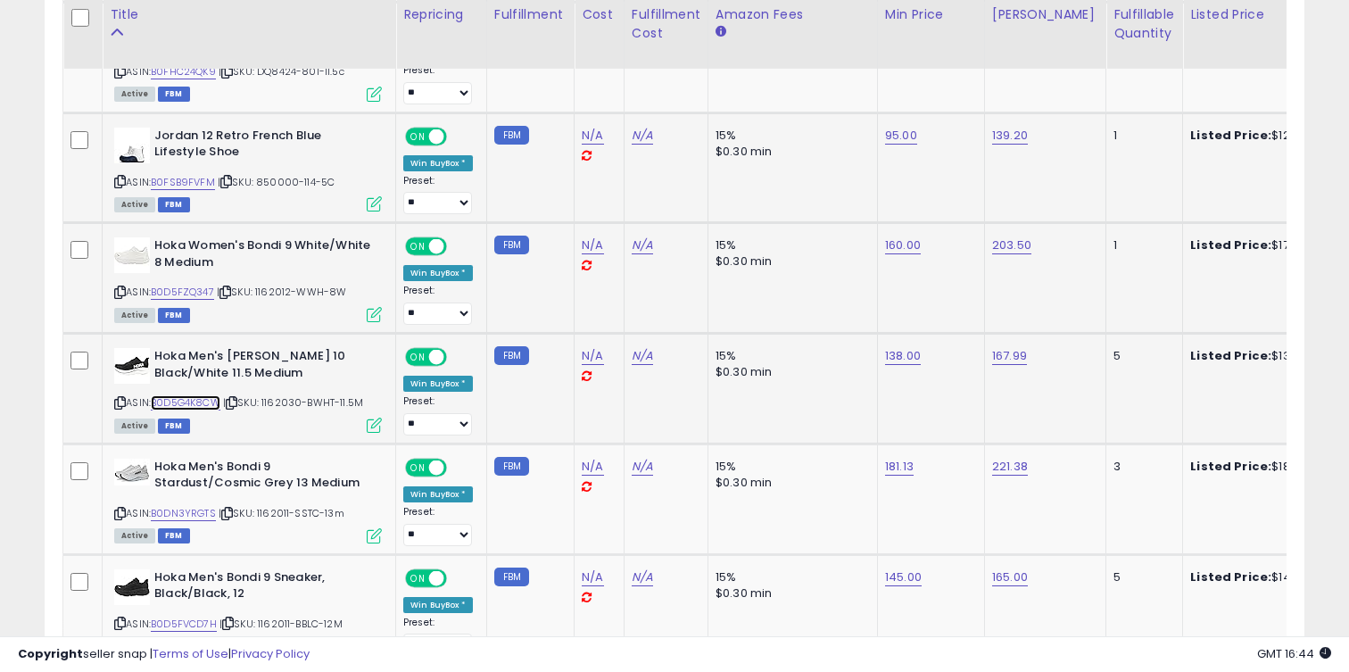
scroll to position [2642, 0]
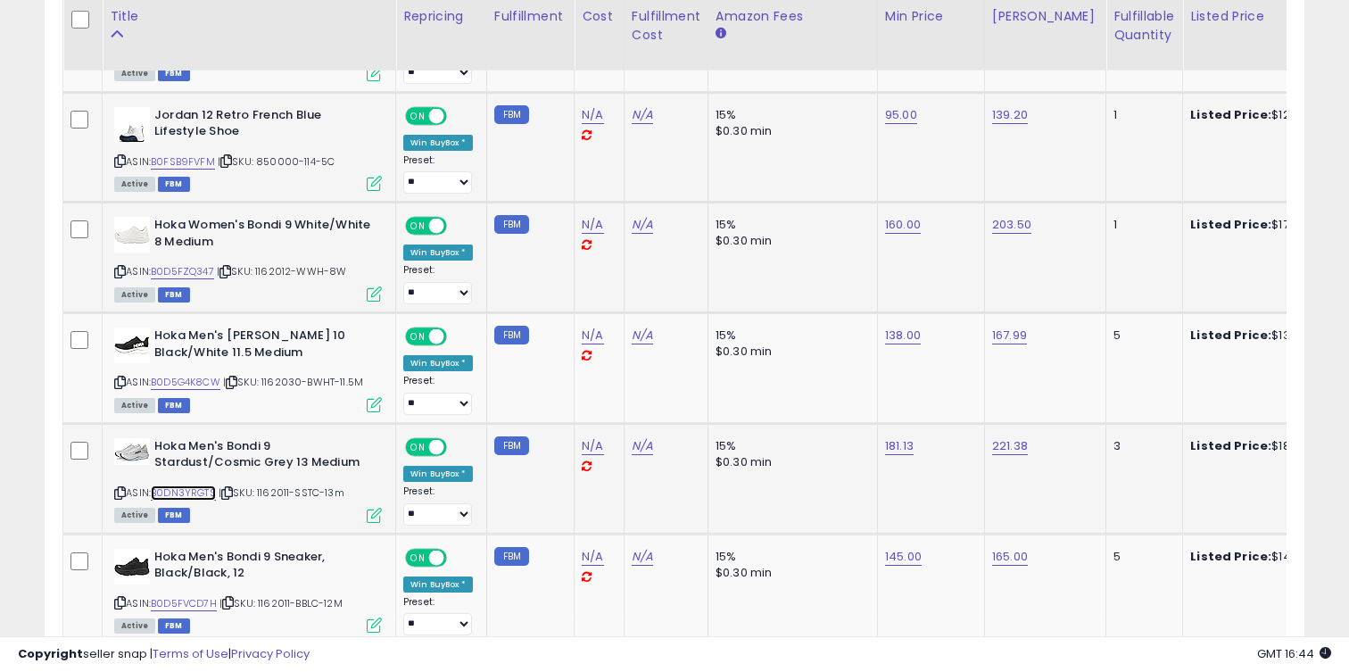
click at [191, 490] on link "B0DN3YRGTS" at bounding box center [183, 492] width 65 height 15
click at [900, 454] on link "181.13" at bounding box center [899, 446] width 29 height 18
type input "***"
click button "submit" at bounding box center [952, 401] width 30 height 27
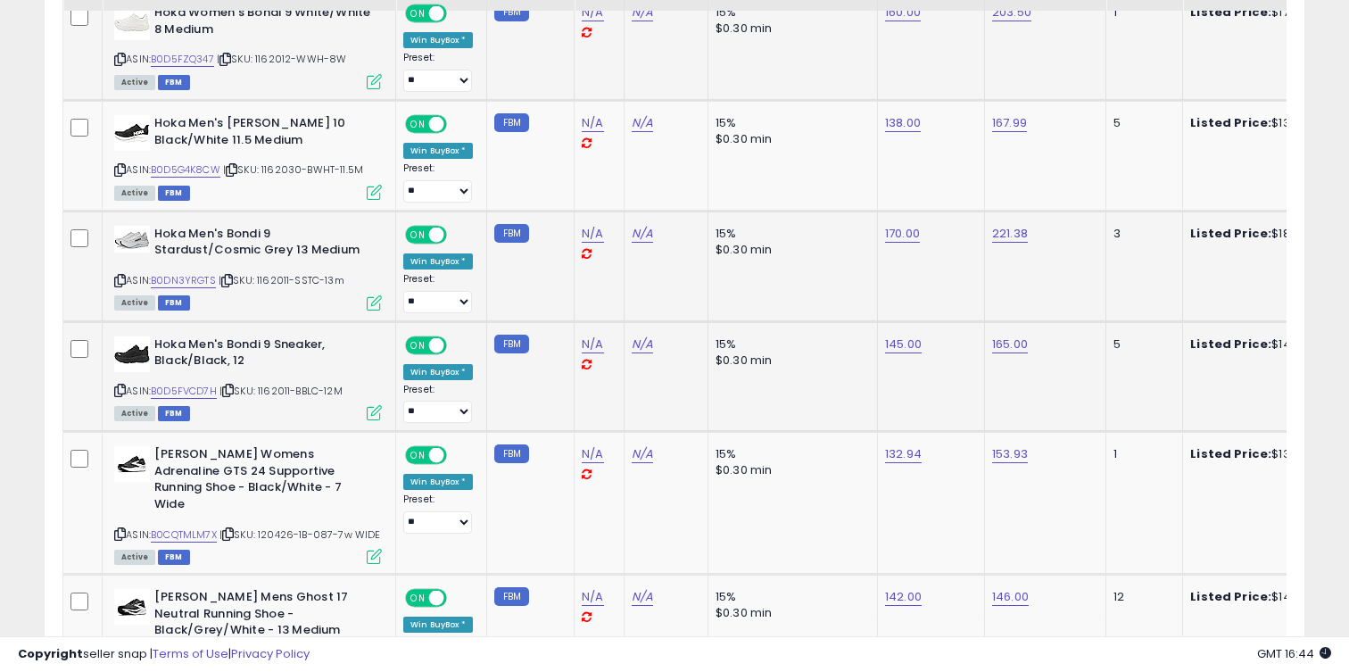
scroll to position [2870, 0]
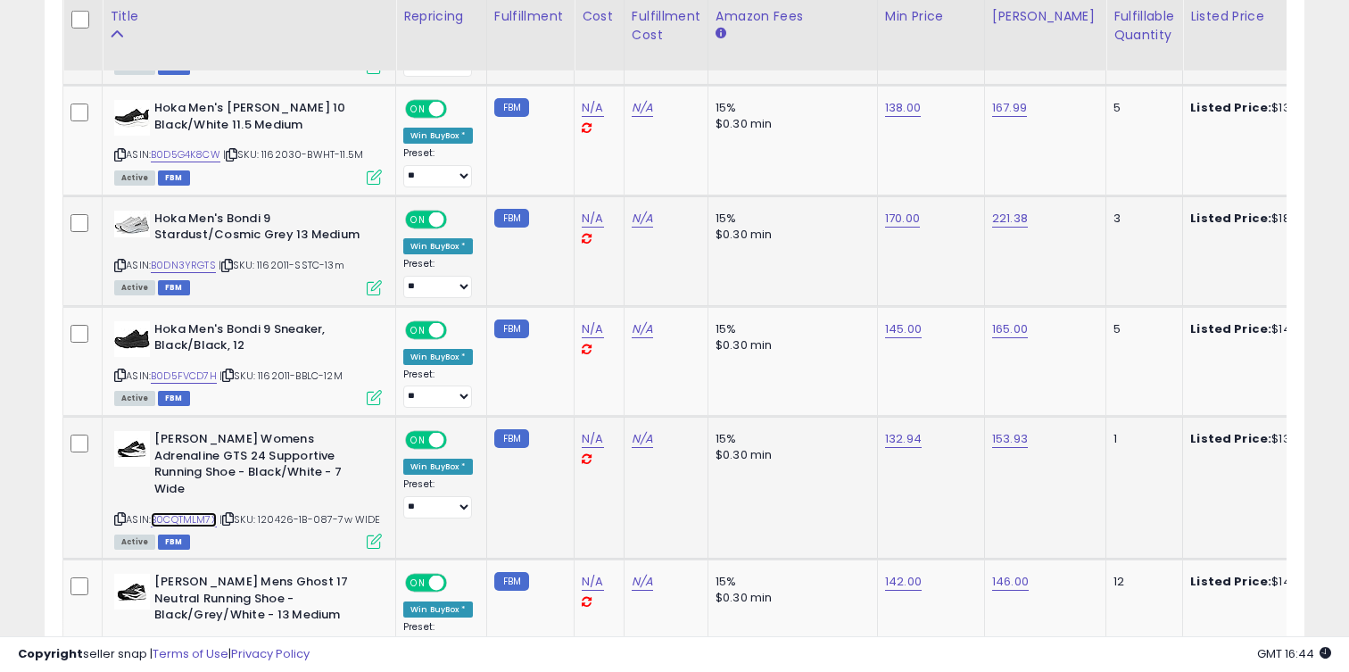
click at [196, 512] on link "B0CQTMLM7X" at bounding box center [184, 519] width 66 height 15
click at [905, 436] on link "132.94" at bounding box center [903, 439] width 37 height 18
type input "***"
click button "submit" at bounding box center [955, 394] width 30 height 27
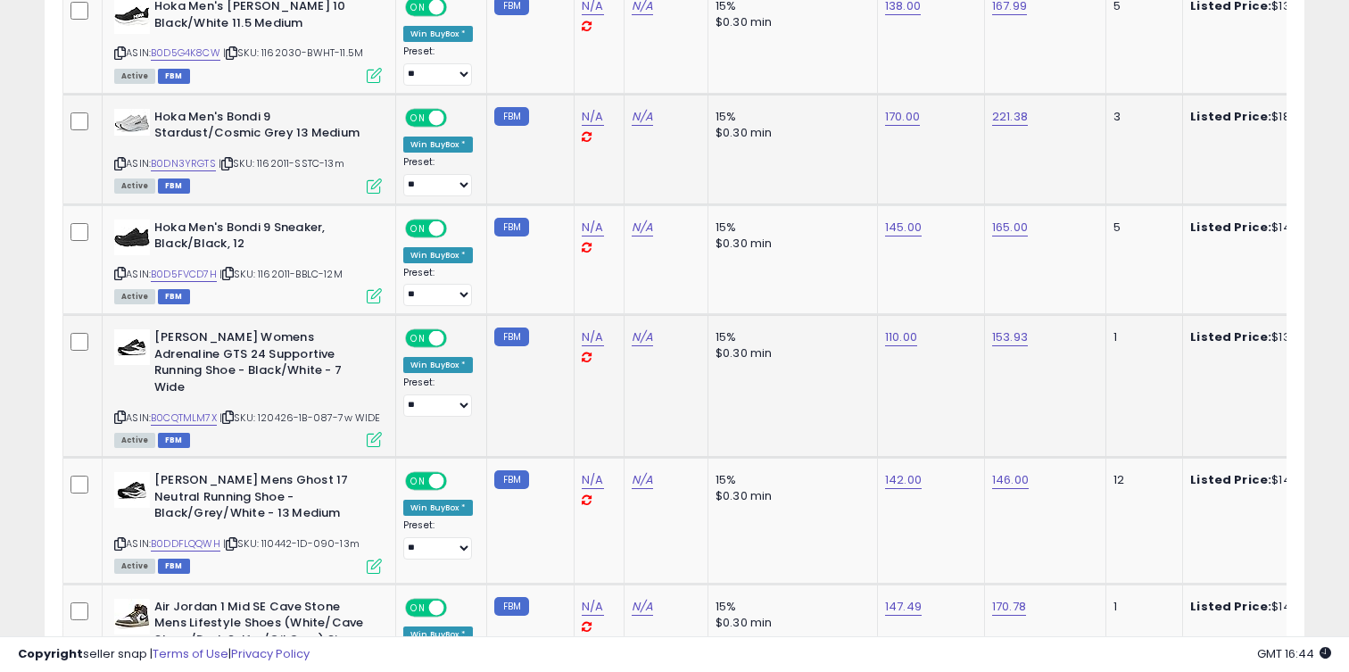
scroll to position [3010, 0]
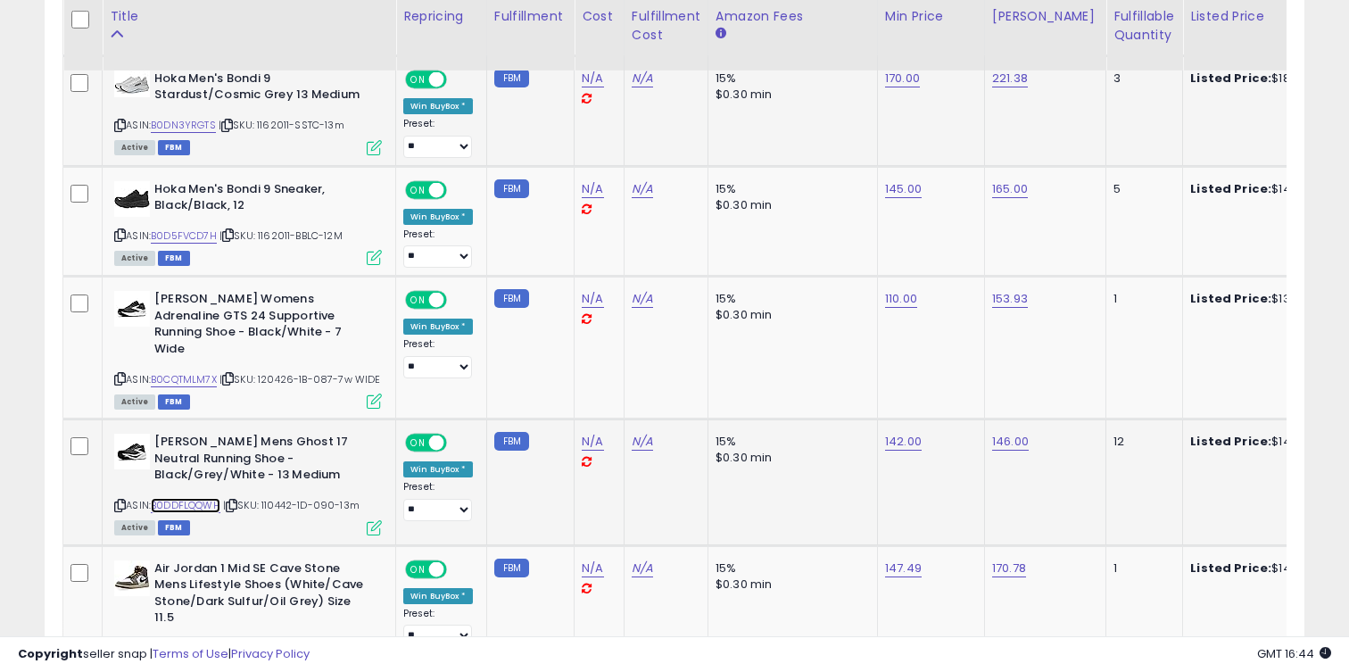
click at [203, 503] on link "B0DDFLQQWH" at bounding box center [186, 505] width 70 height 15
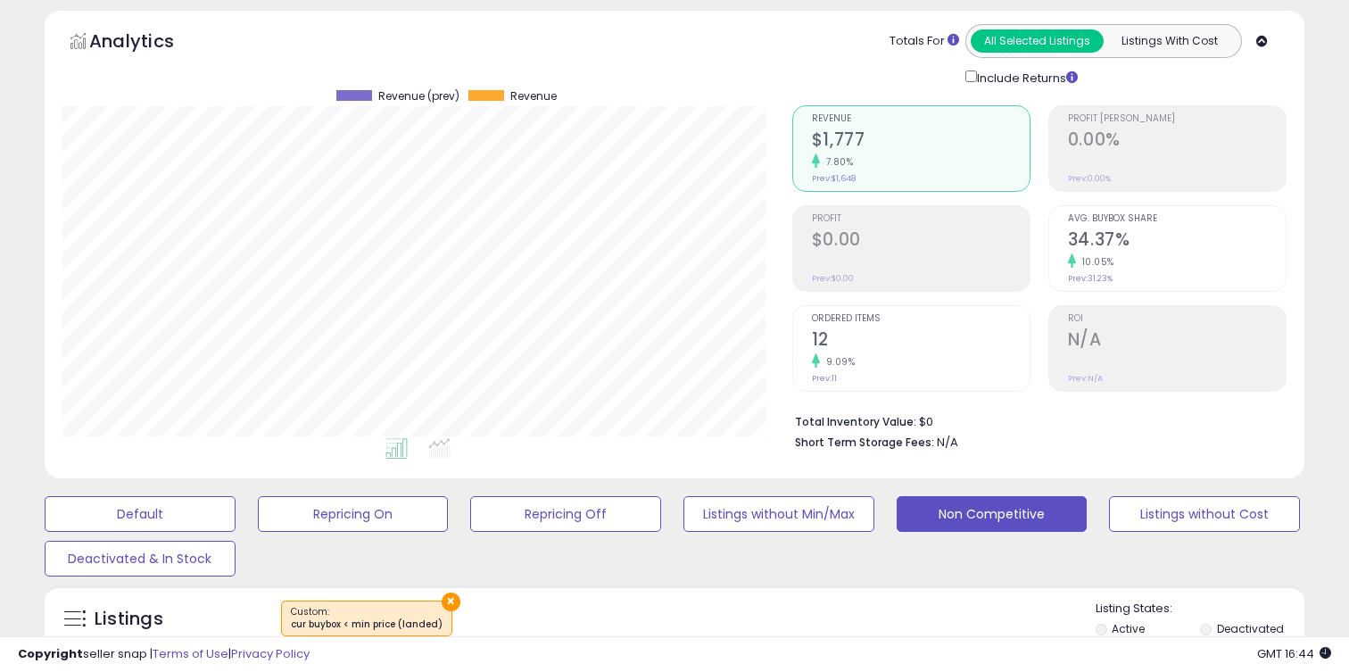
scroll to position [0, 0]
